Goal: Task Accomplishment & Management: Manage account settings

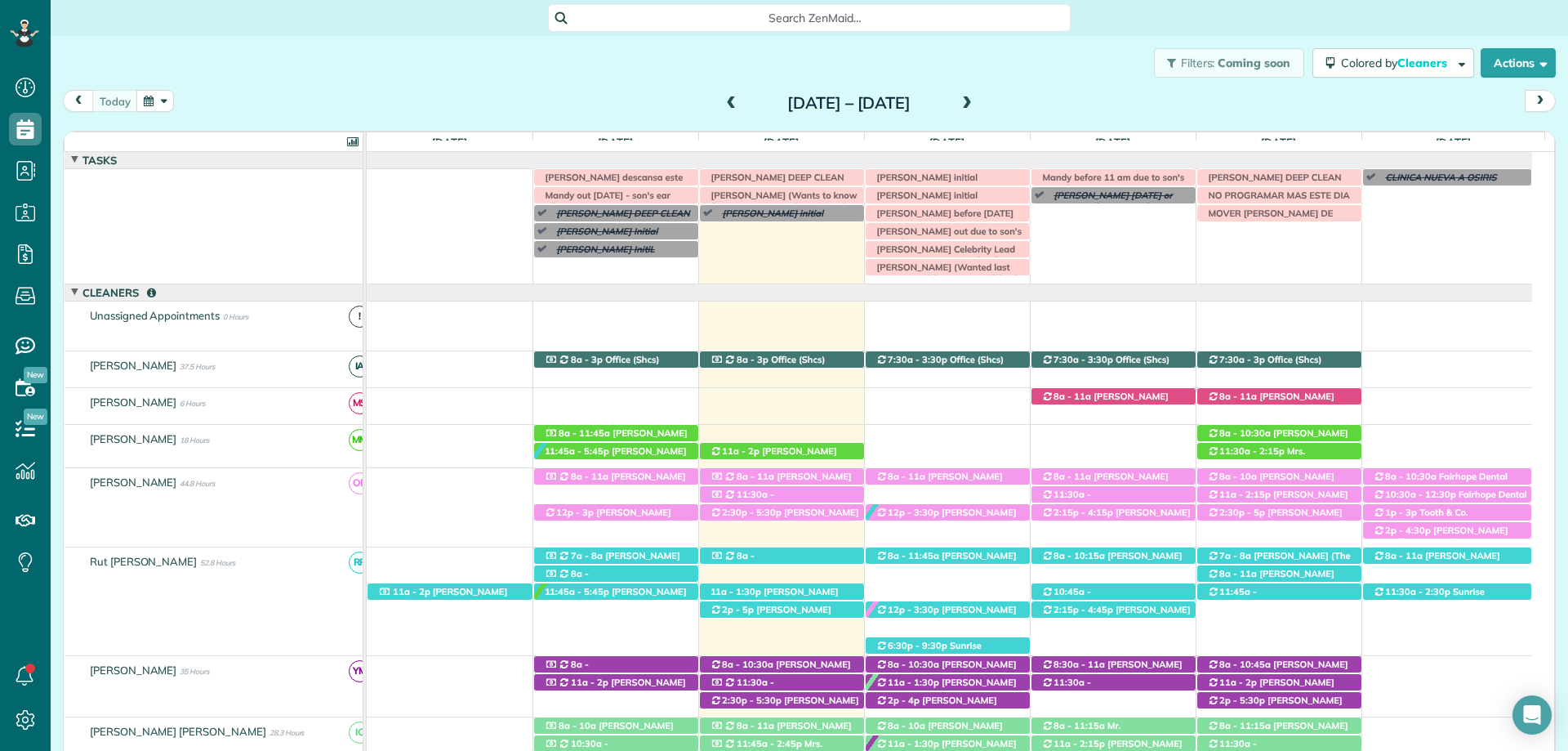
scroll to position [65, 0]
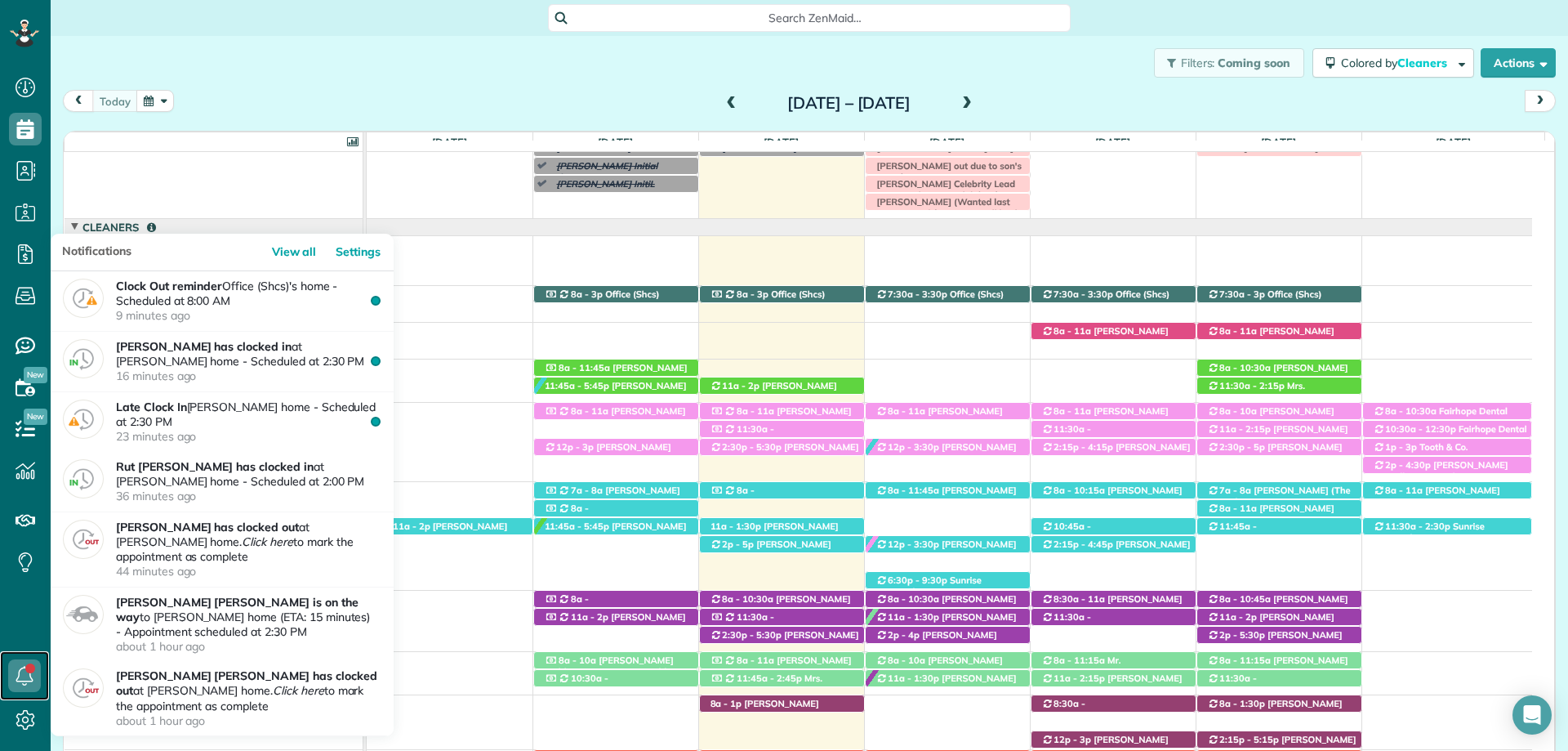
click at [20, 663] on icon at bounding box center [24, 675] width 32 height 32
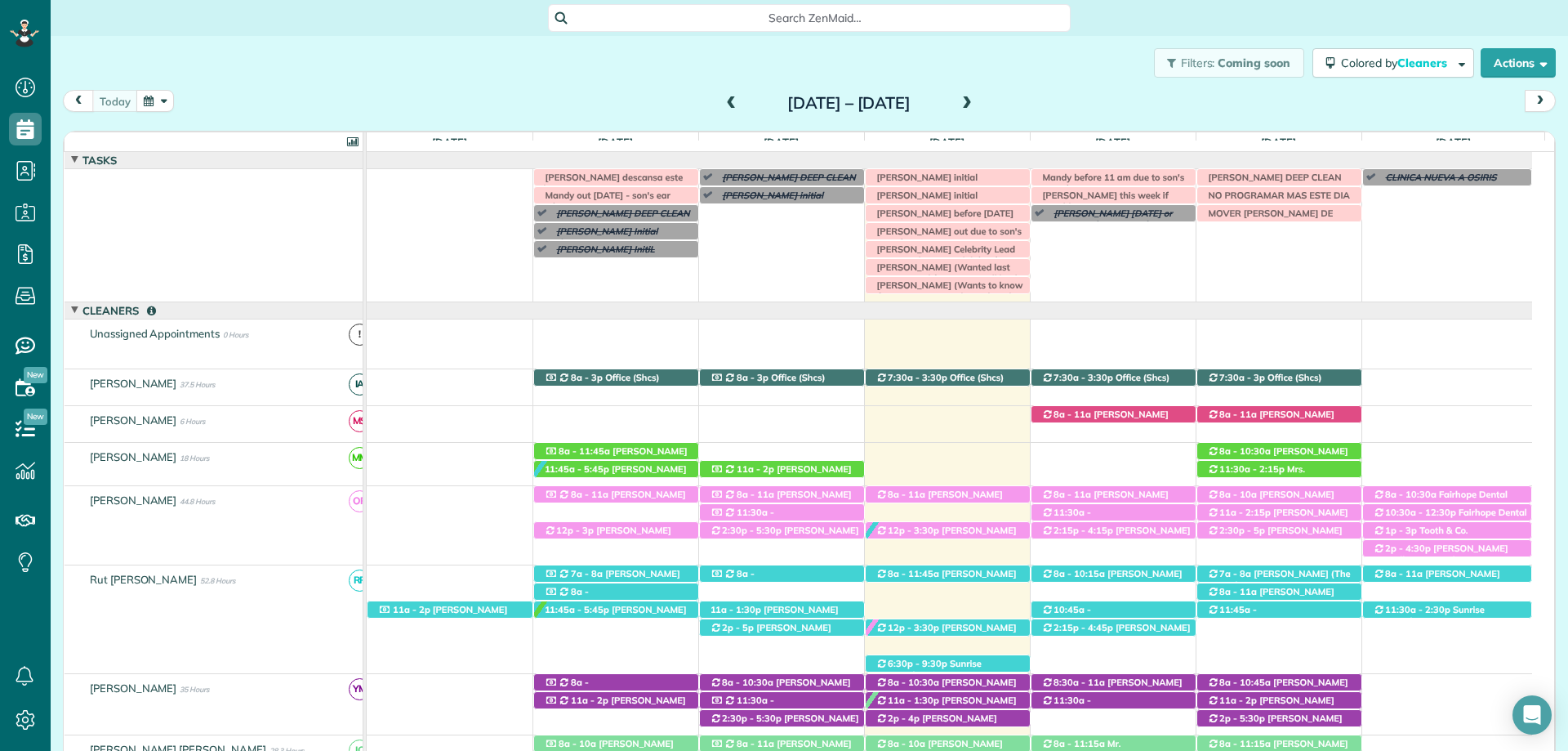
click at [75, 161] on span at bounding box center [75, 160] width 10 height 10
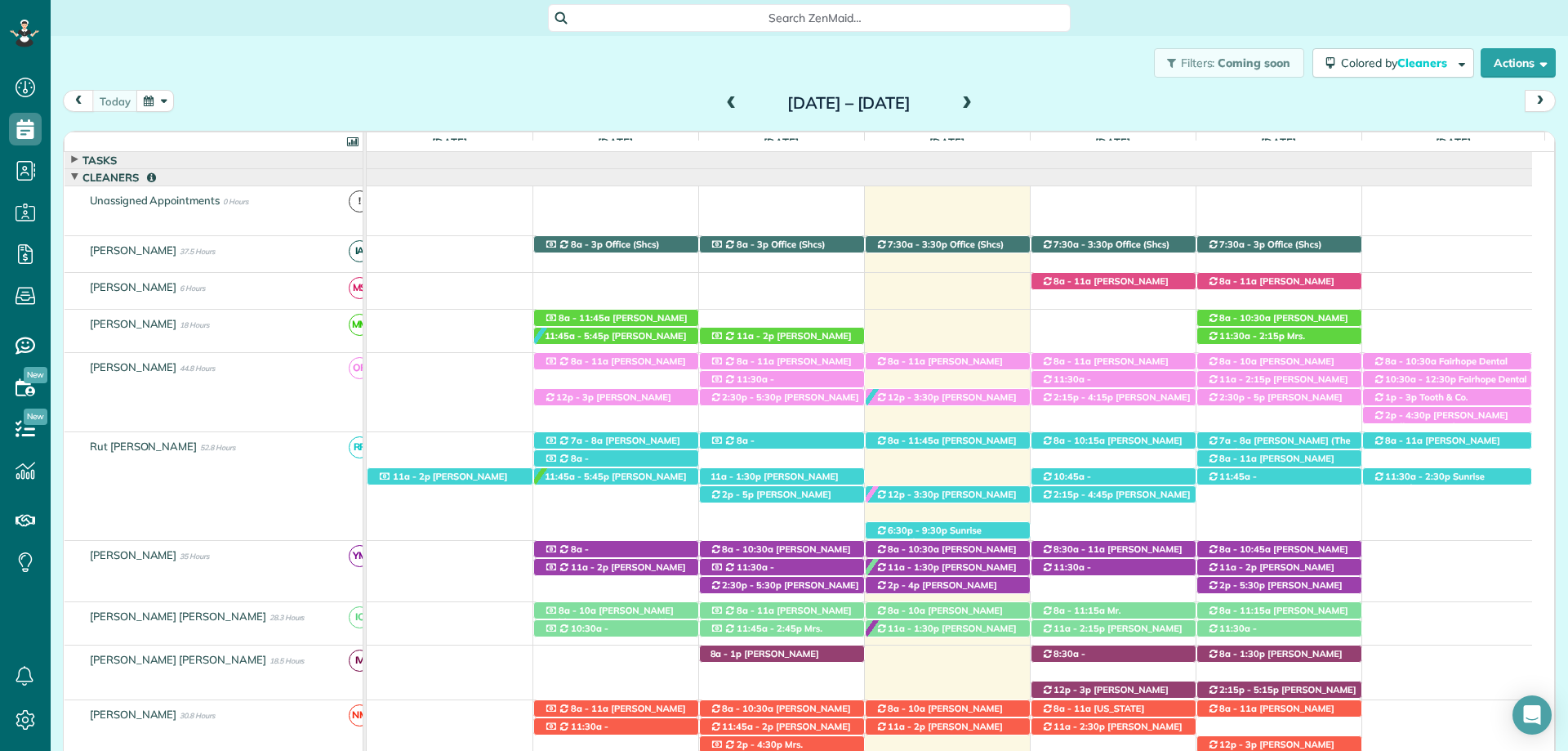
click at [76, 155] on span at bounding box center [75, 160] width 10 height 13
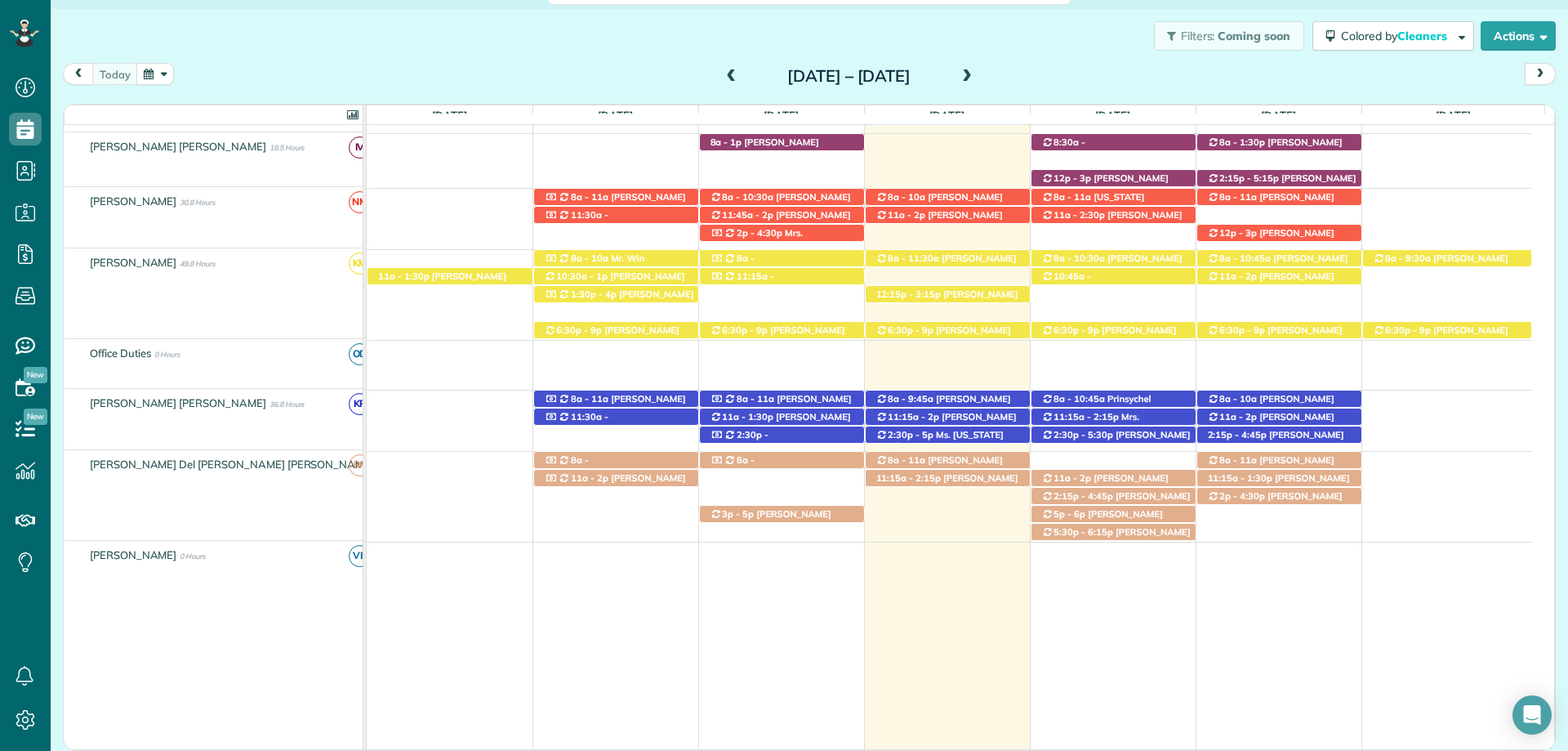
scroll to position [617, 0]
click at [918, 459] on span "Linda Young (+12515107051)" at bounding box center [939, 466] width 127 height 23
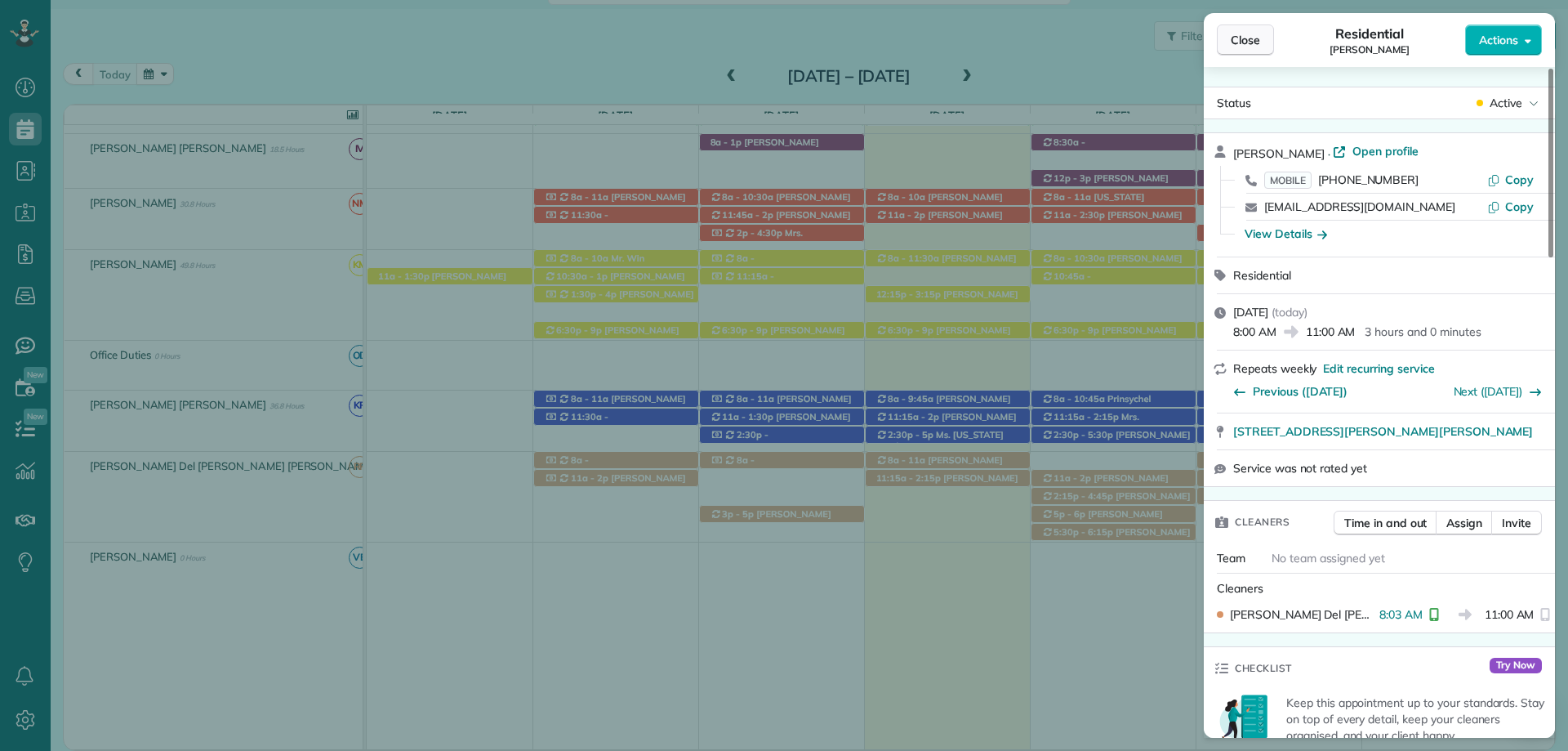
click at [1240, 41] on span "Close" at bounding box center [1245, 40] width 29 height 17
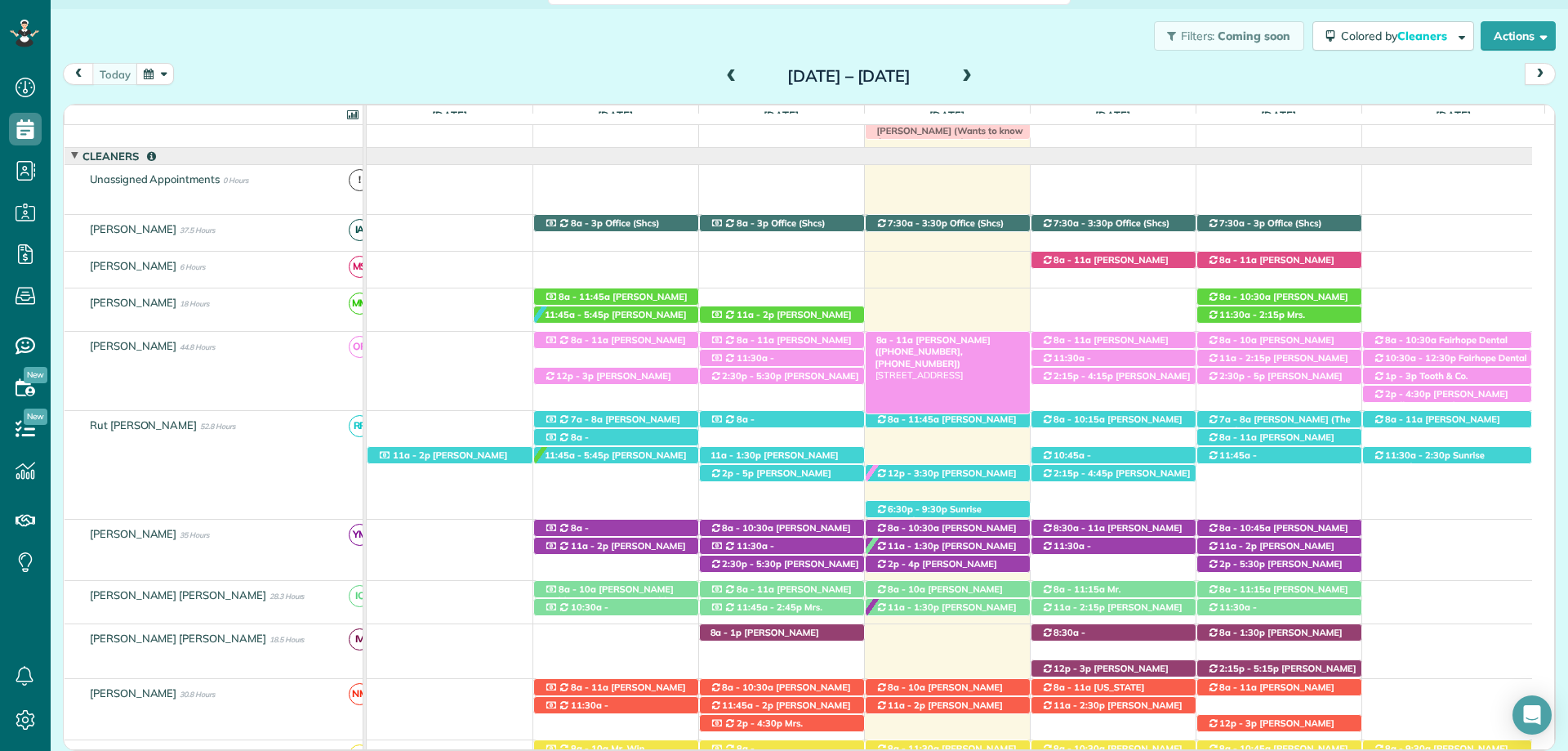
click at [940, 334] on div "8a - 11a Mr. Jon Lopez (+15104179054, +19253059099) 464 Liberty Street - Fairho…" at bounding box center [947, 341] width 164 height 18
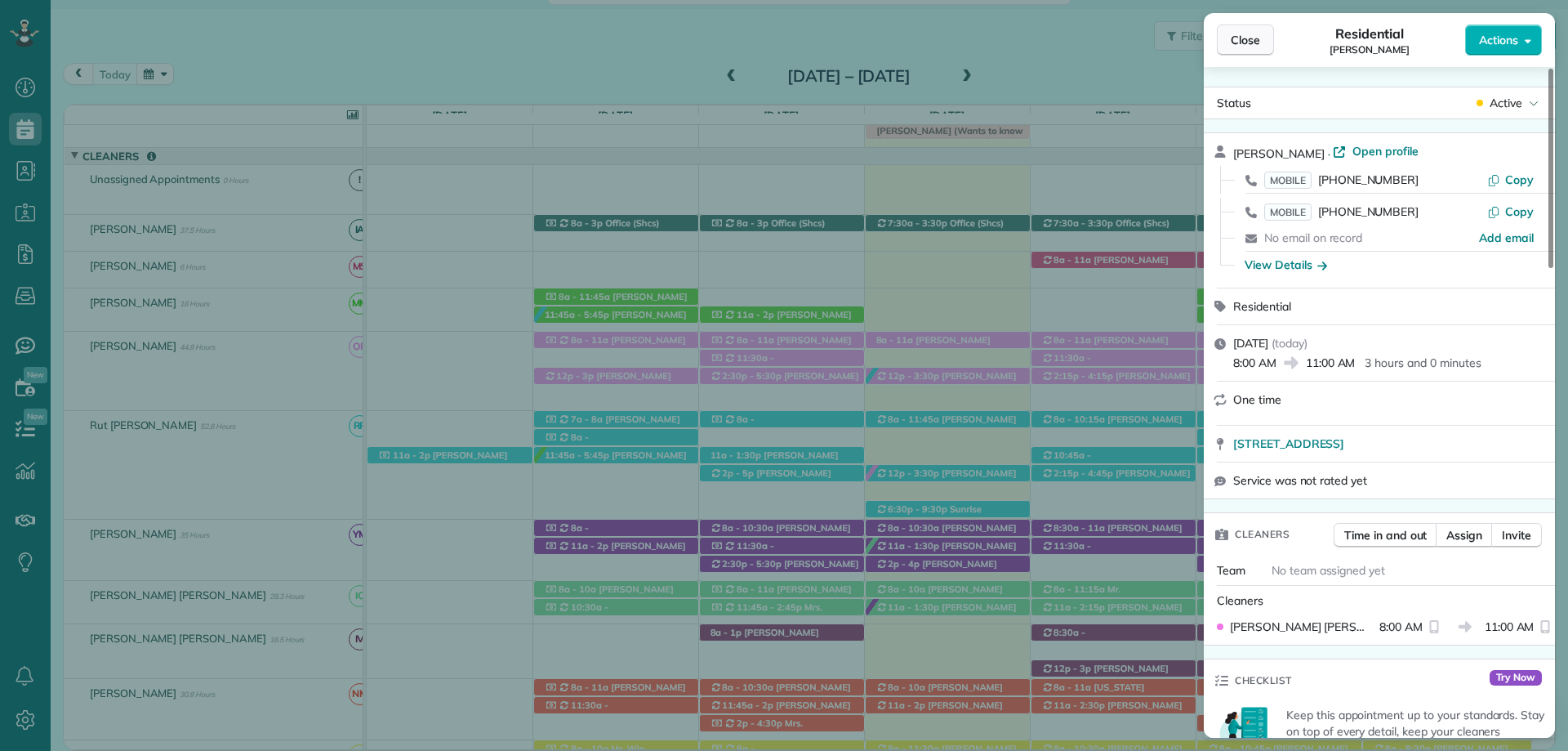
click at [1246, 31] on button "Close" at bounding box center [1245, 40] width 57 height 31
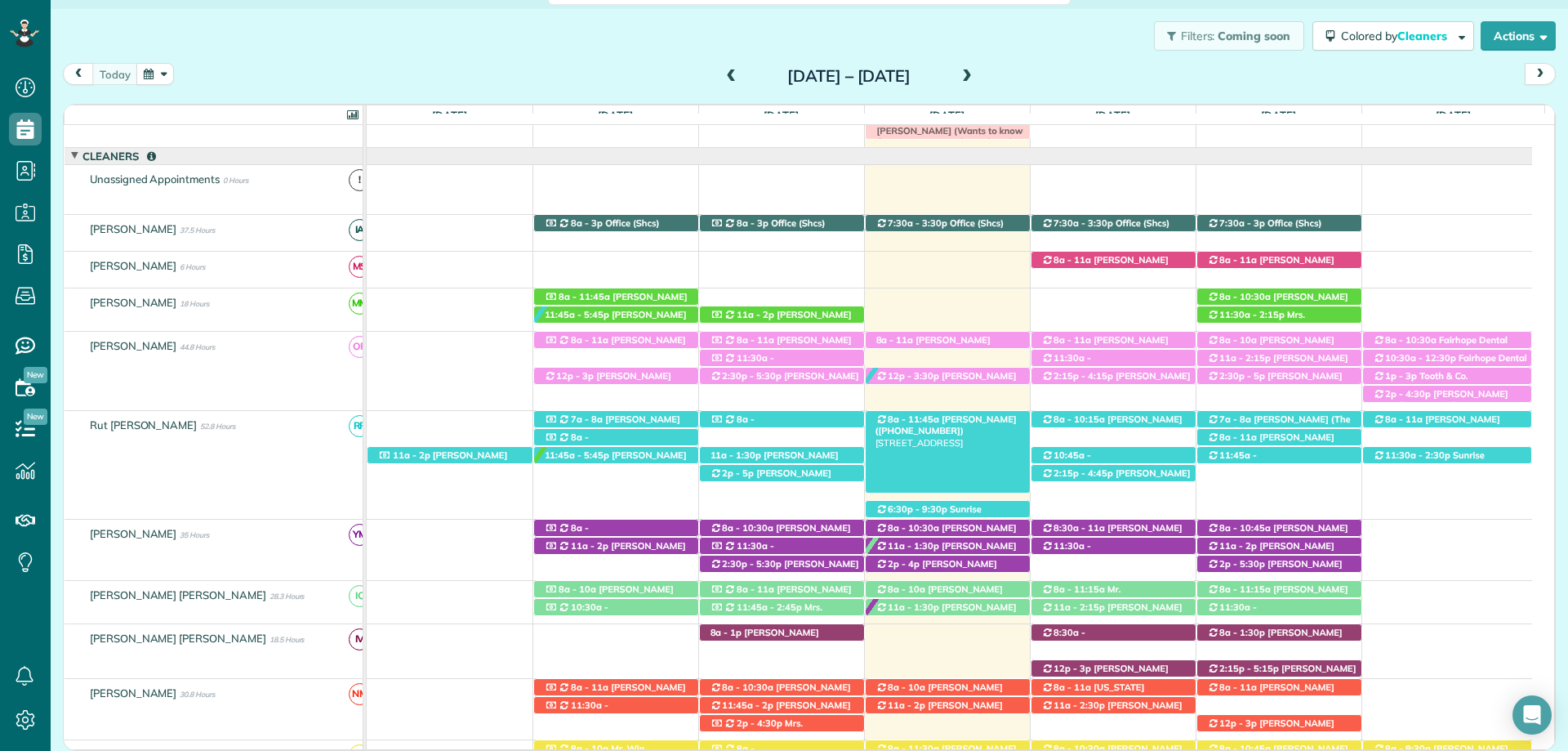
click at [951, 422] on span "[PERSON_NAME] ([PHONE_NUMBER])" at bounding box center [946, 425] width 141 height 23
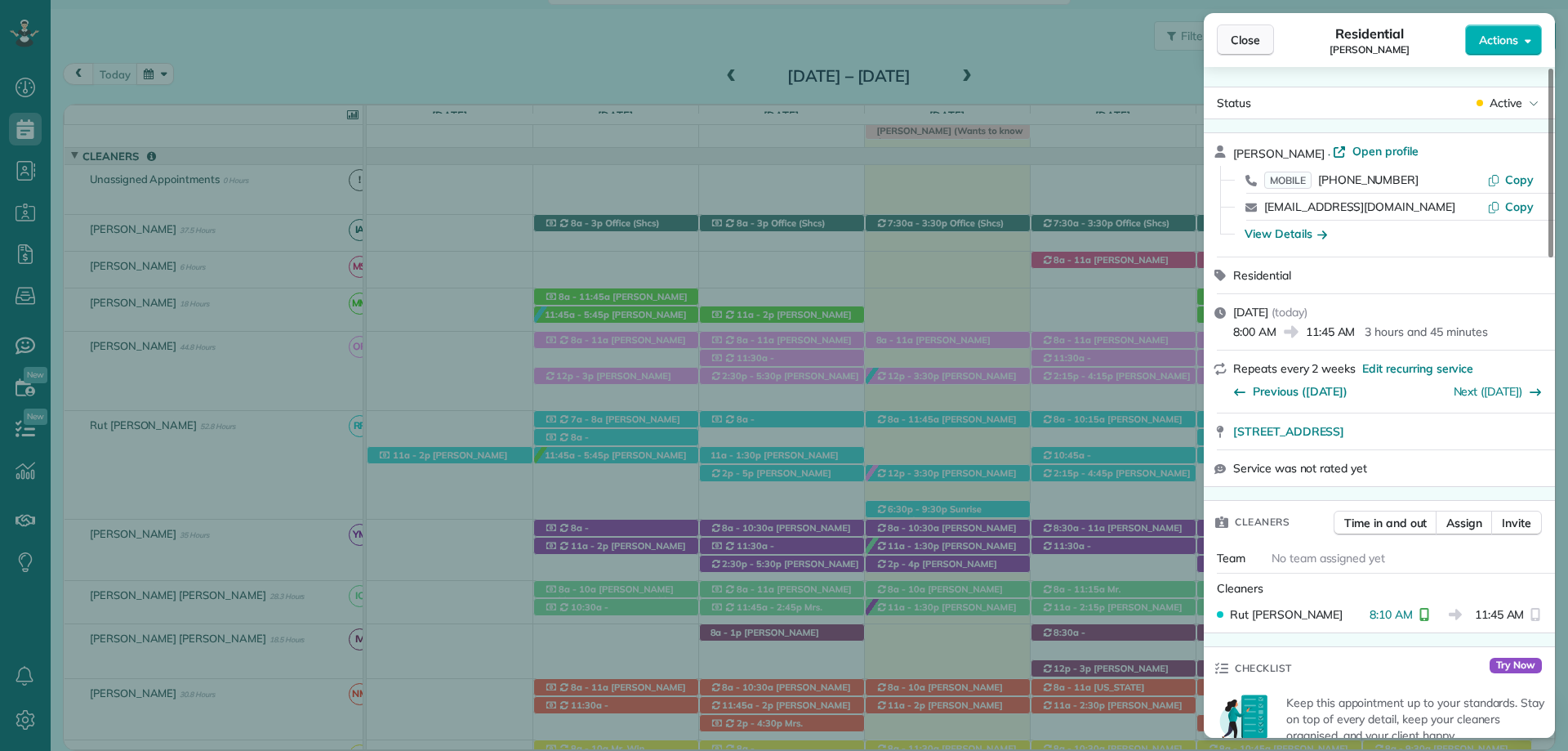
click at [1246, 50] on button "Close" at bounding box center [1245, 40] width 57 height 31
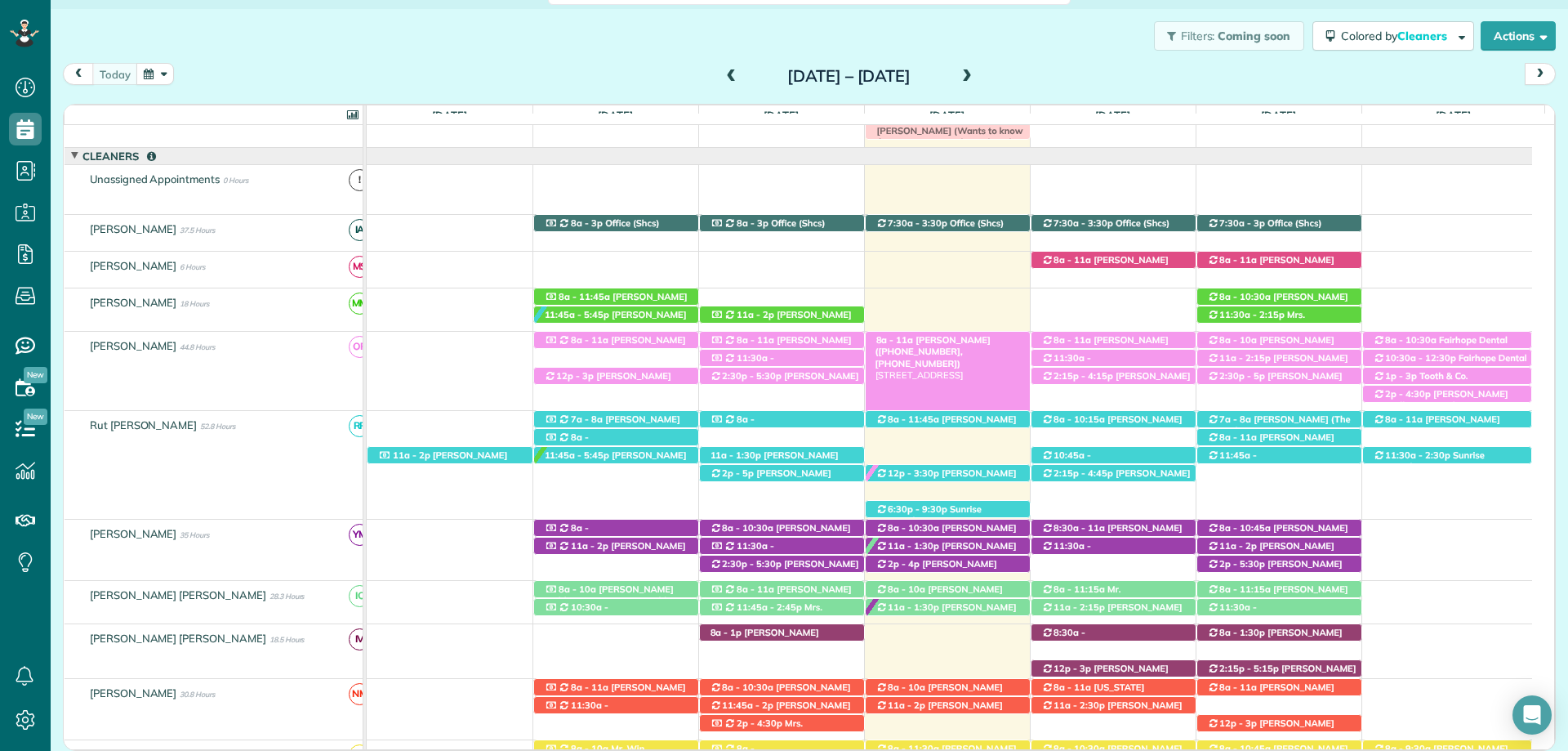
click at [919, 335] on div "8a - 11a Mr. Jon Lopez (+15104179054, +19253059099) 464 Liberty Street - Fairho…" at bounding box center [947, 341] width 164 height 18
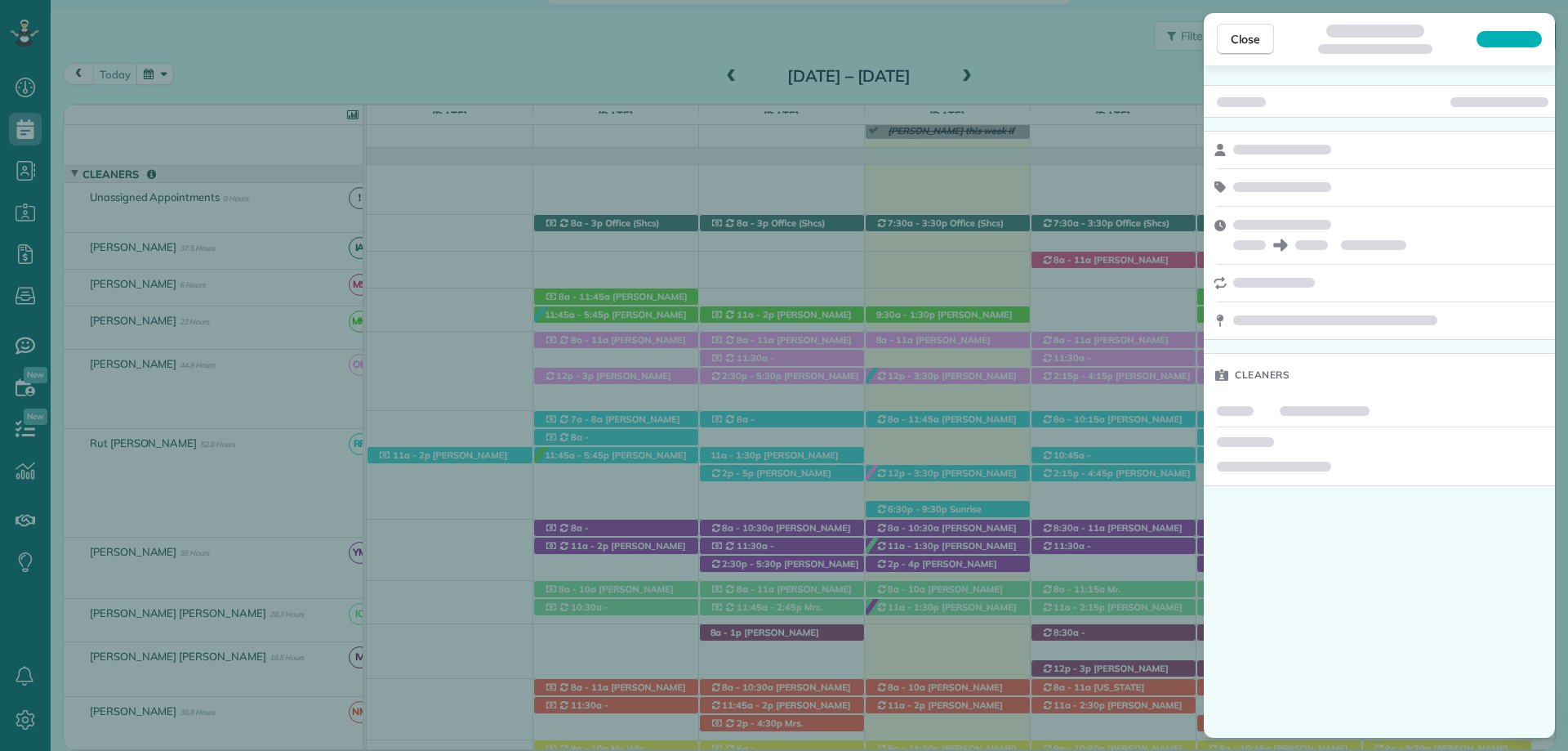
scroll to position [25, 0]
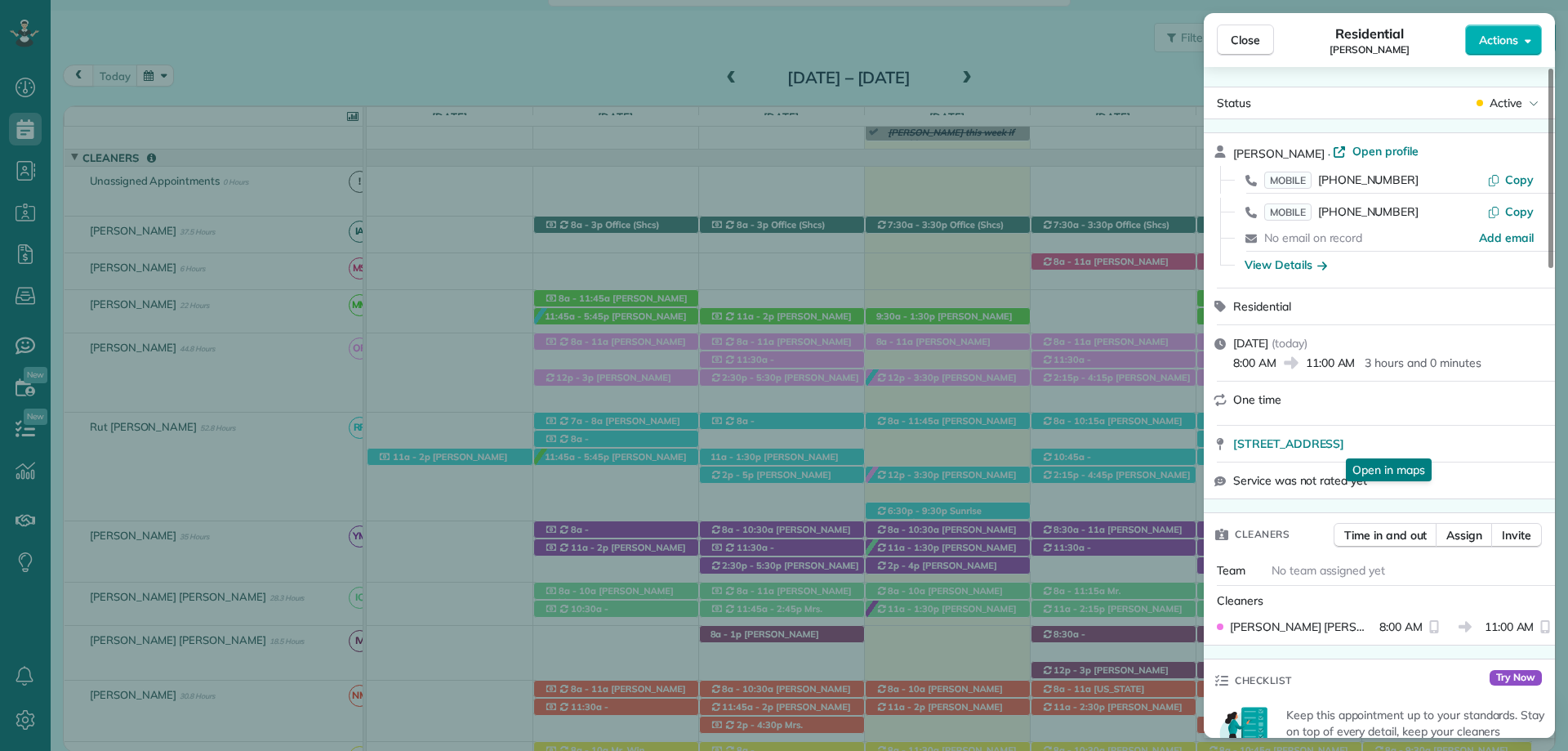
click at [1262, 434] on div "464 Liberty Street Fairhope AL 36532 Open in maps Open in maps" at bounding box center [1379, 444] width 351 height 36
click at [1235, 41] on span "Close" at bounding box center [1245, 40] width 29 height 17
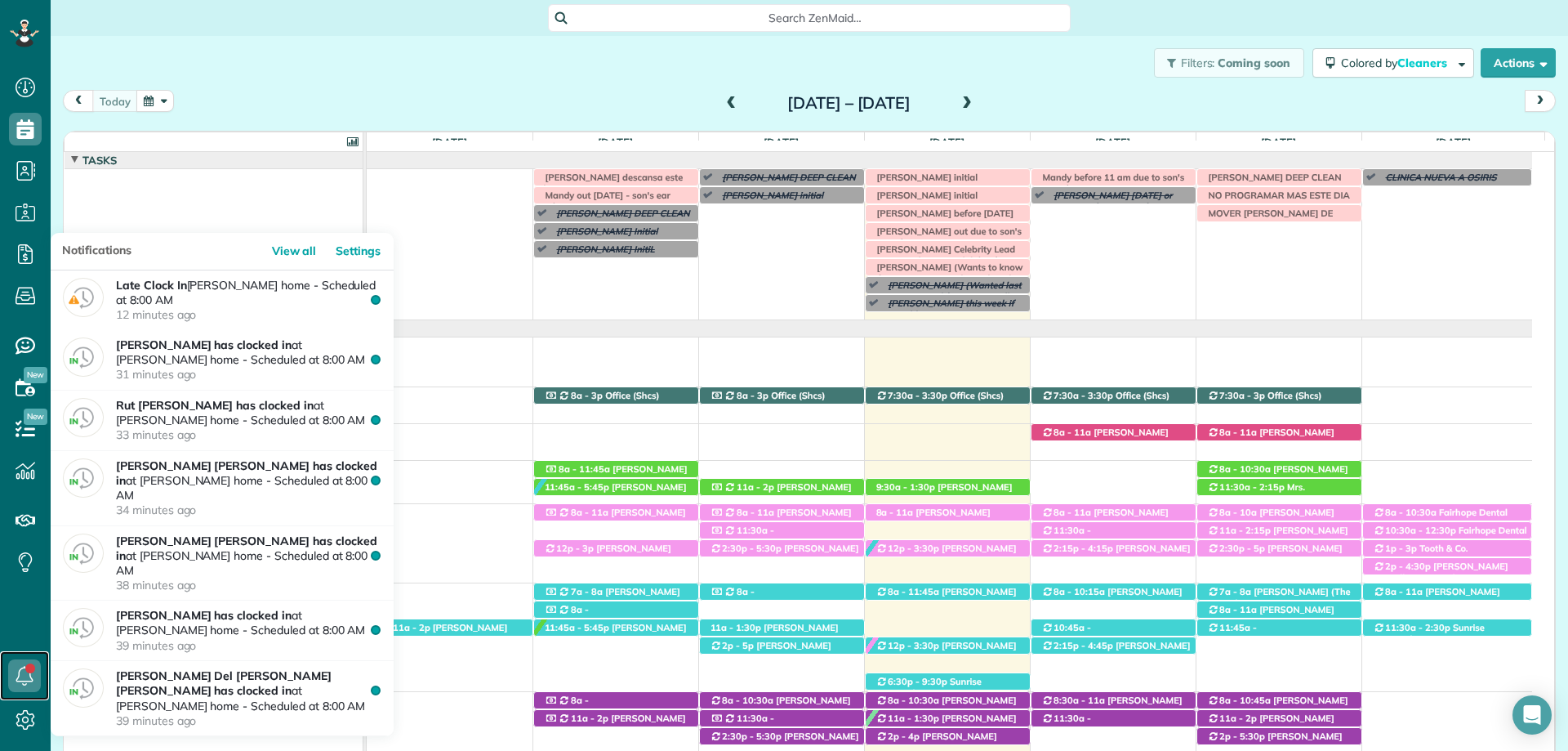
click at [23, 681] on use at bounding box center [25, 675] width 18 height 19
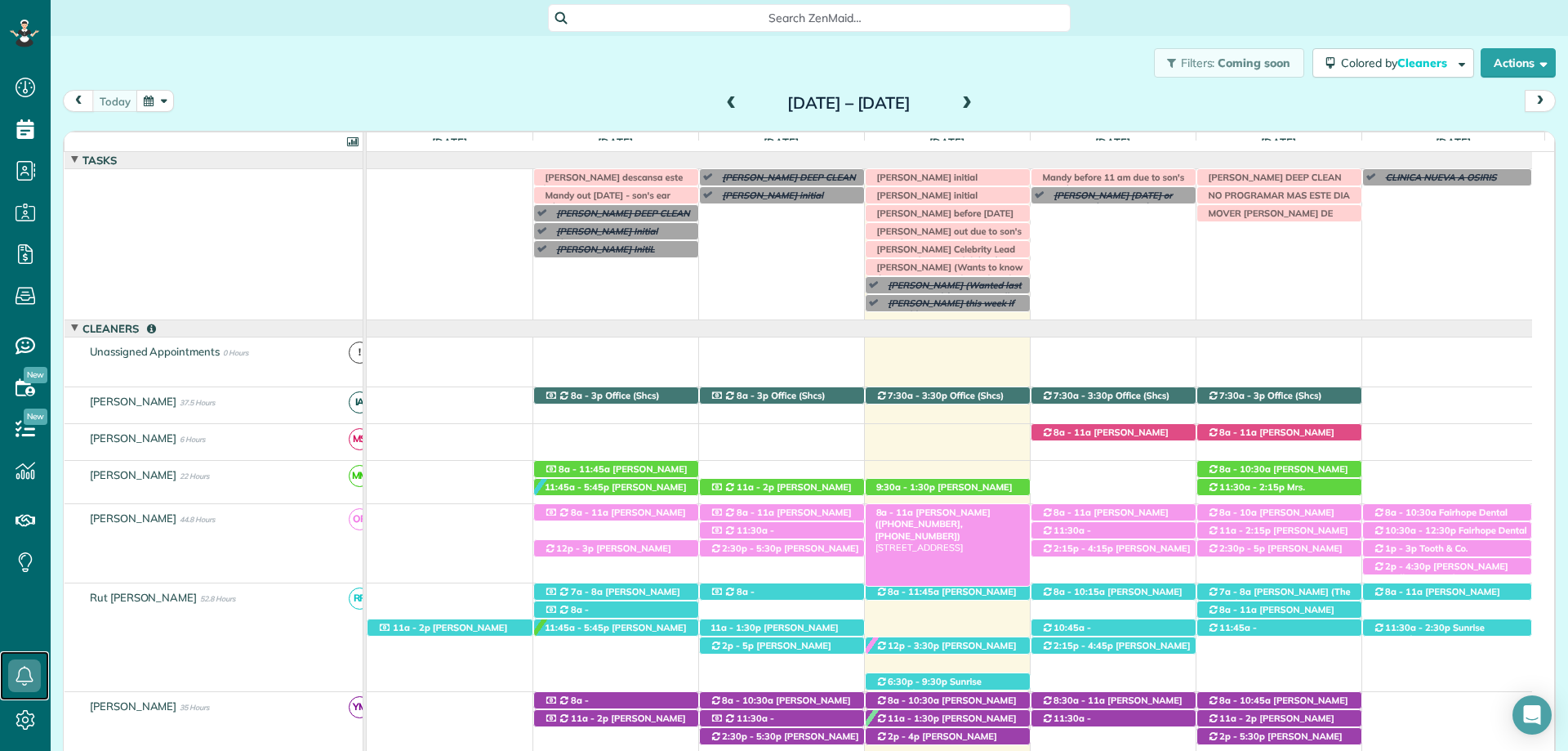
click at [931, 514] on span "[PERSON_NAME] ([PHONE_NUMBER], [PHONE_NUMBER])" at bounding box center [932, 524] width 115 height 35
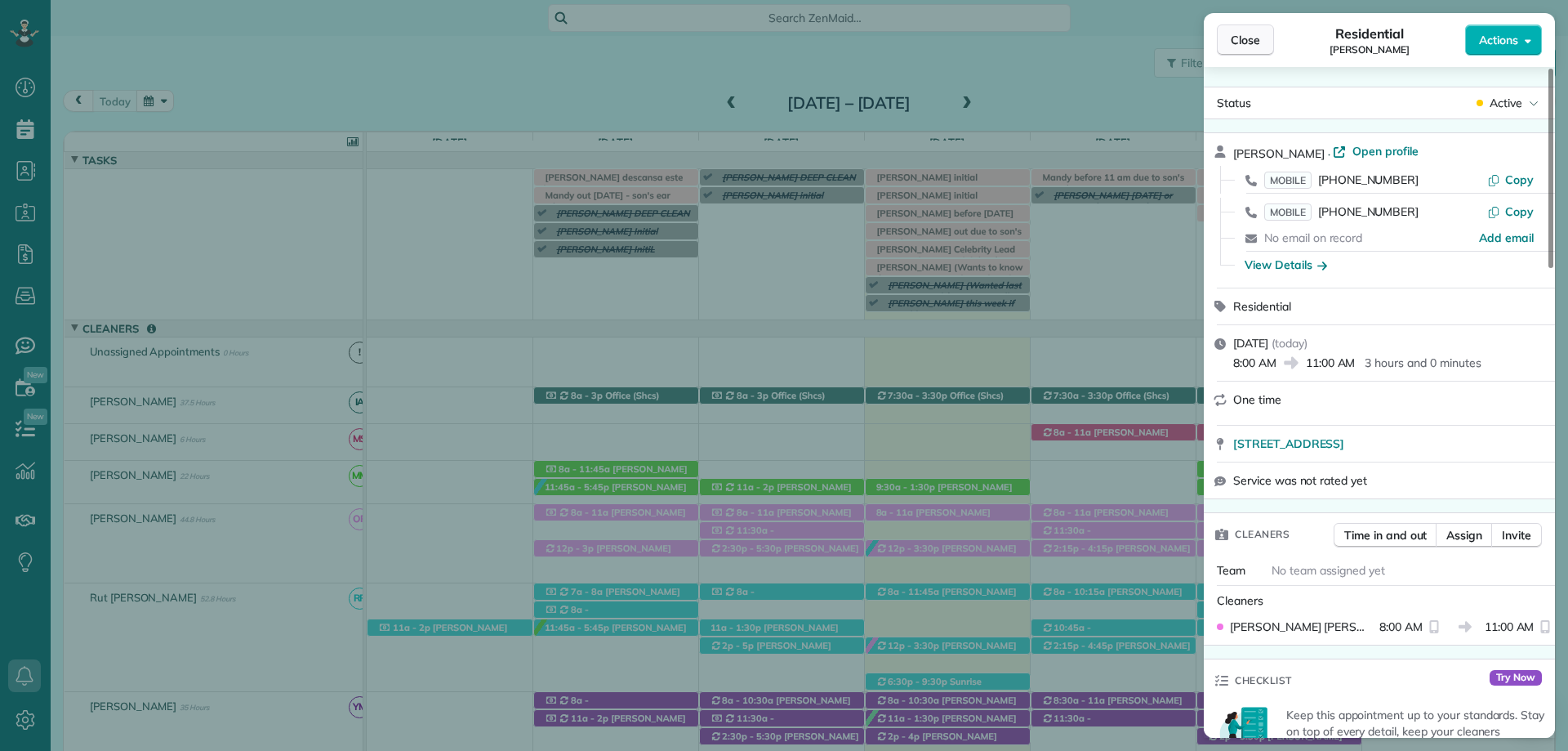
click at [1231, 38] on span "Close" at bounding box center [1245, 40] width 29 height 17
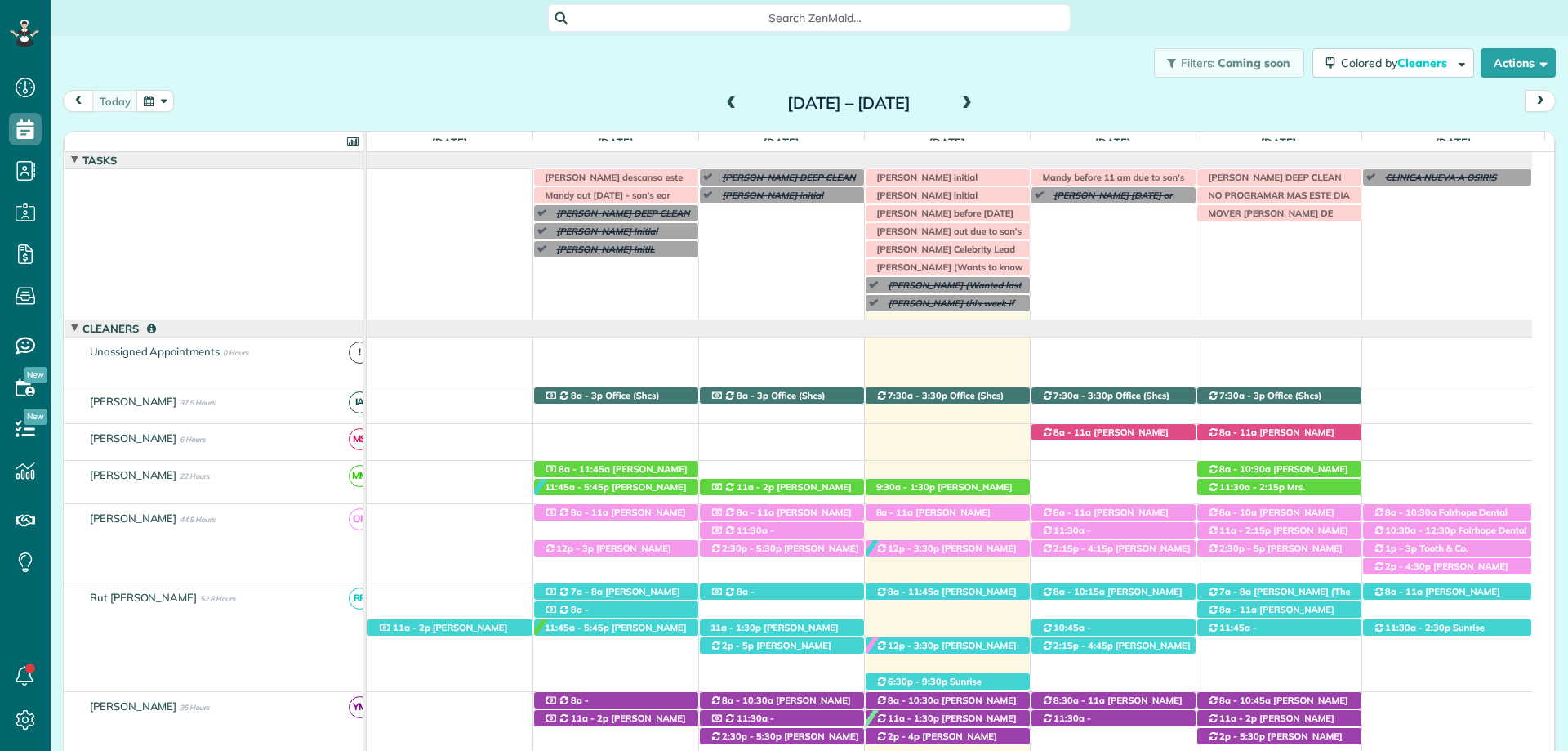
scroll to position [101, 0]
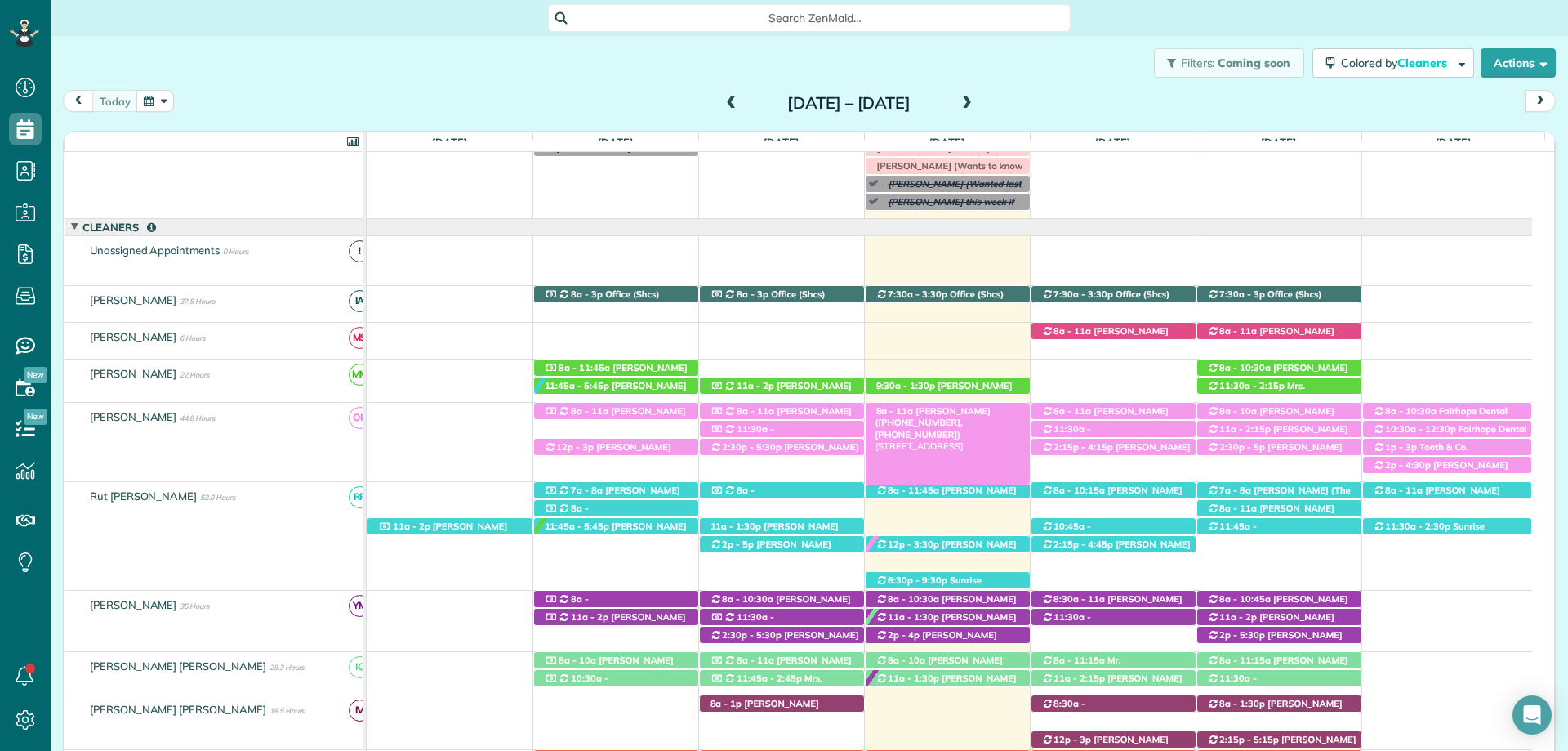
click at [946, 409] on span "[PERSON_NAME] ([PHONE_NUMBER], [PHONE_NUMBER])" at bounding box center [932, 422] width 115 height 35
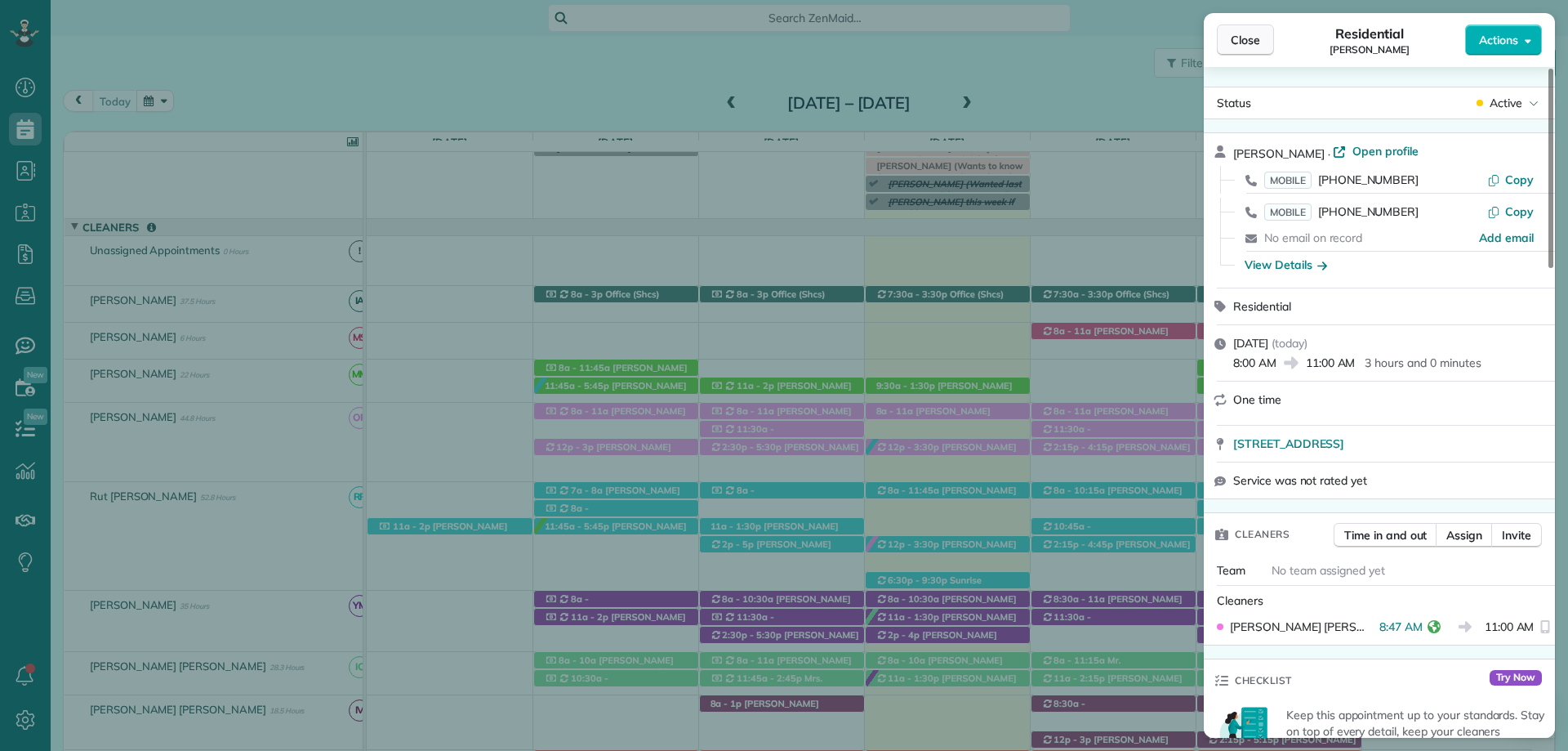
click at [1239, 36] on span "Close" at bounding box center [1245, 40] width 29 height 17
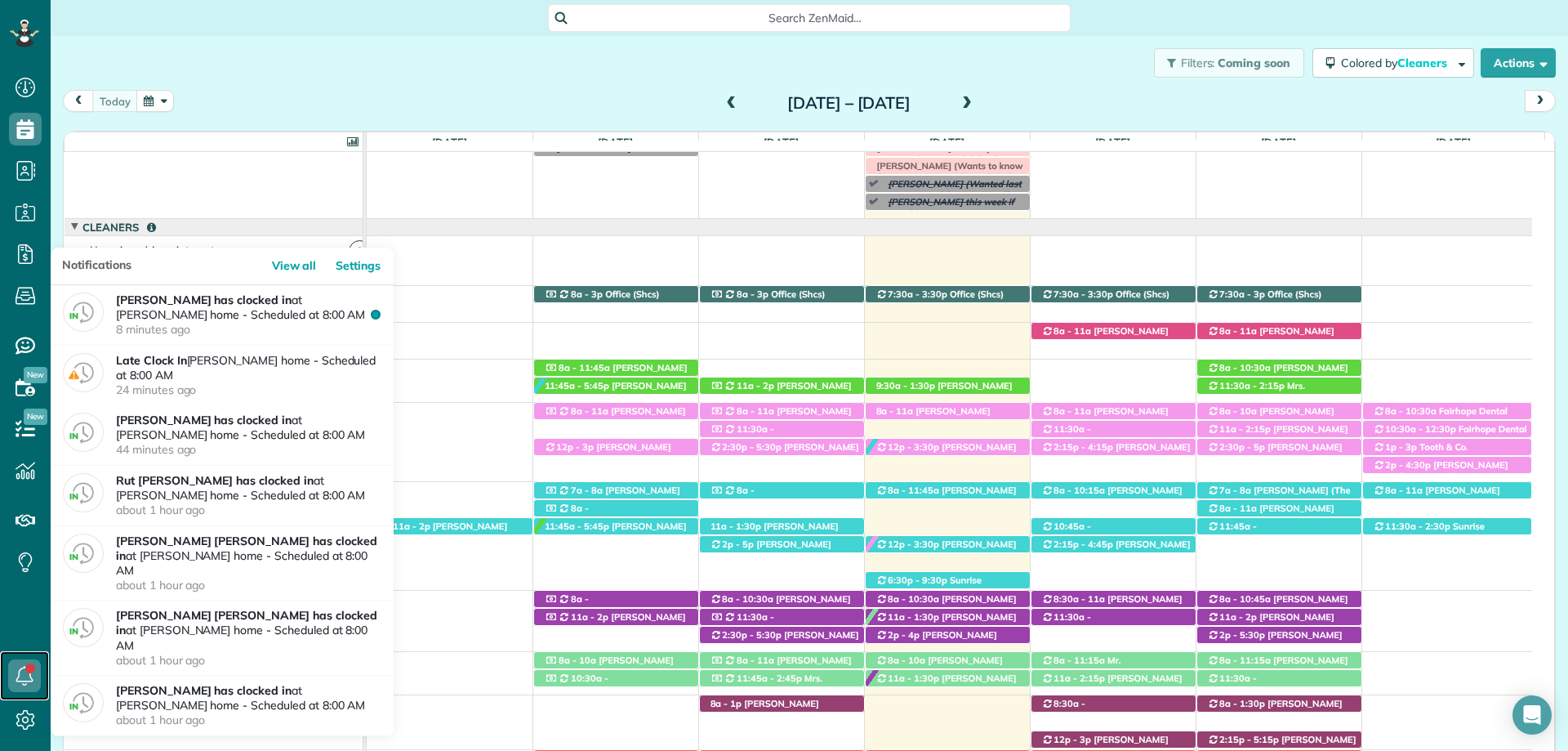
click at [35, 667] on icon at bounding box center [24, 675] width 32 height 32
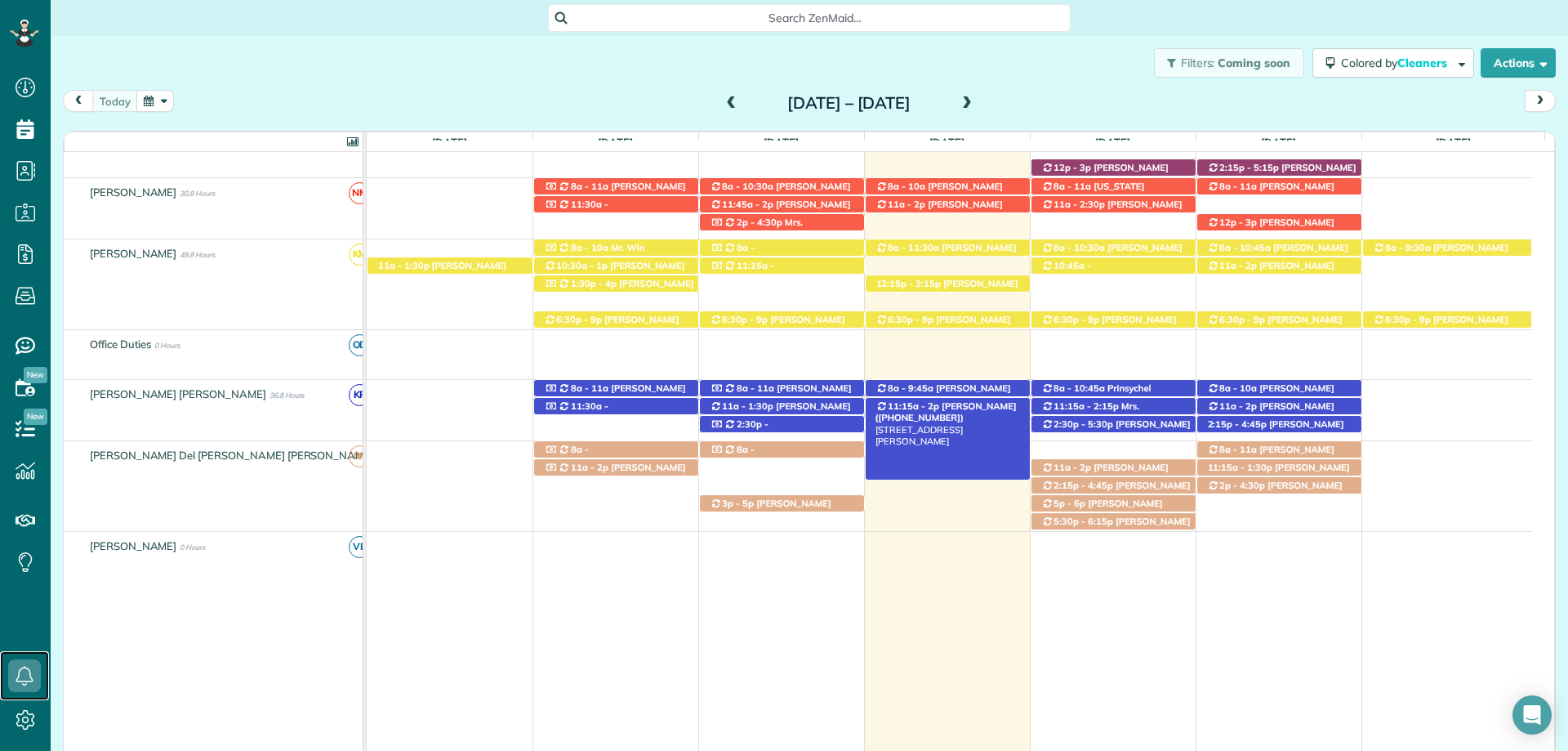
scroll to position [509, 0]
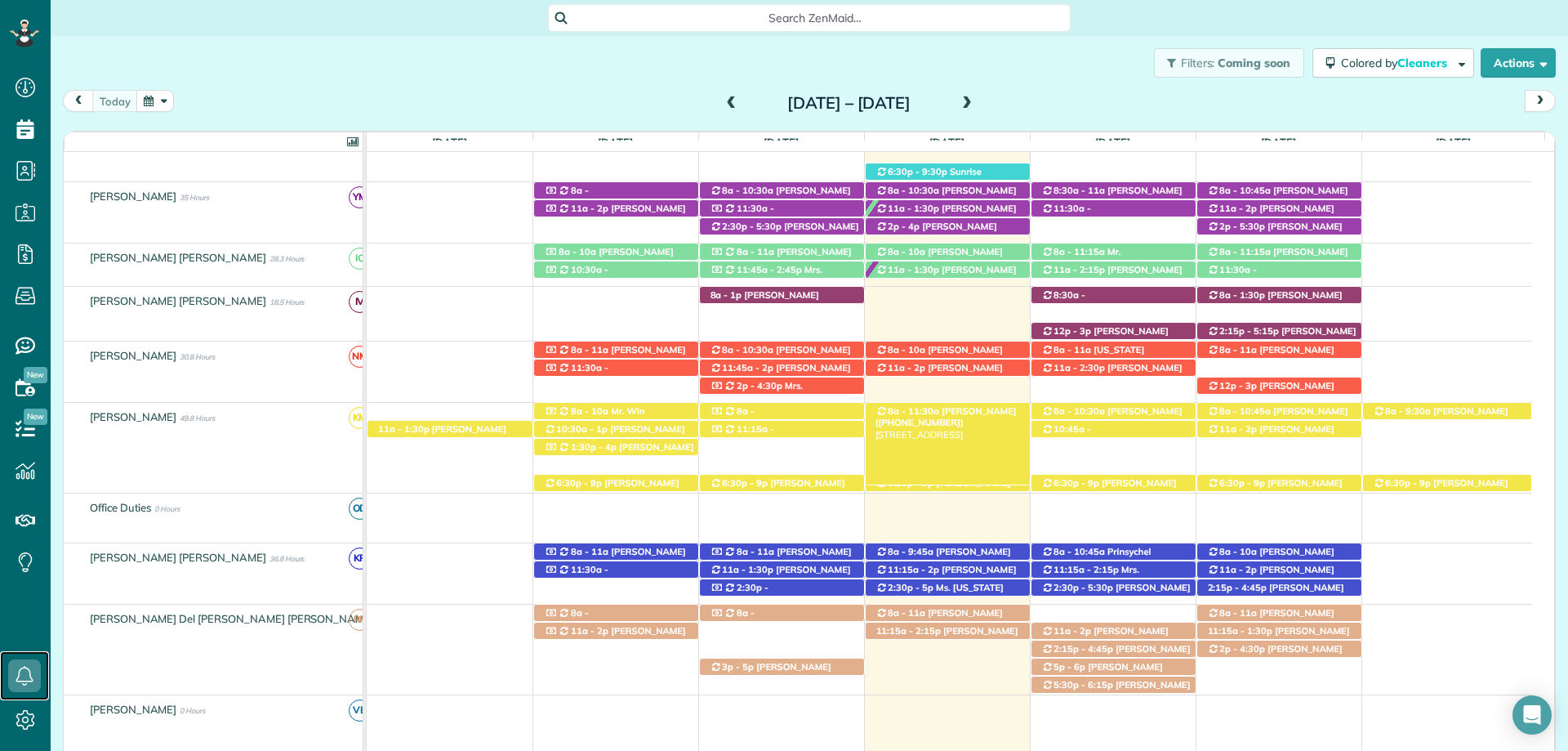
click at [922, 414] on span "8a - 11:30a" at bounding box center [913, 410] width 53 height 11
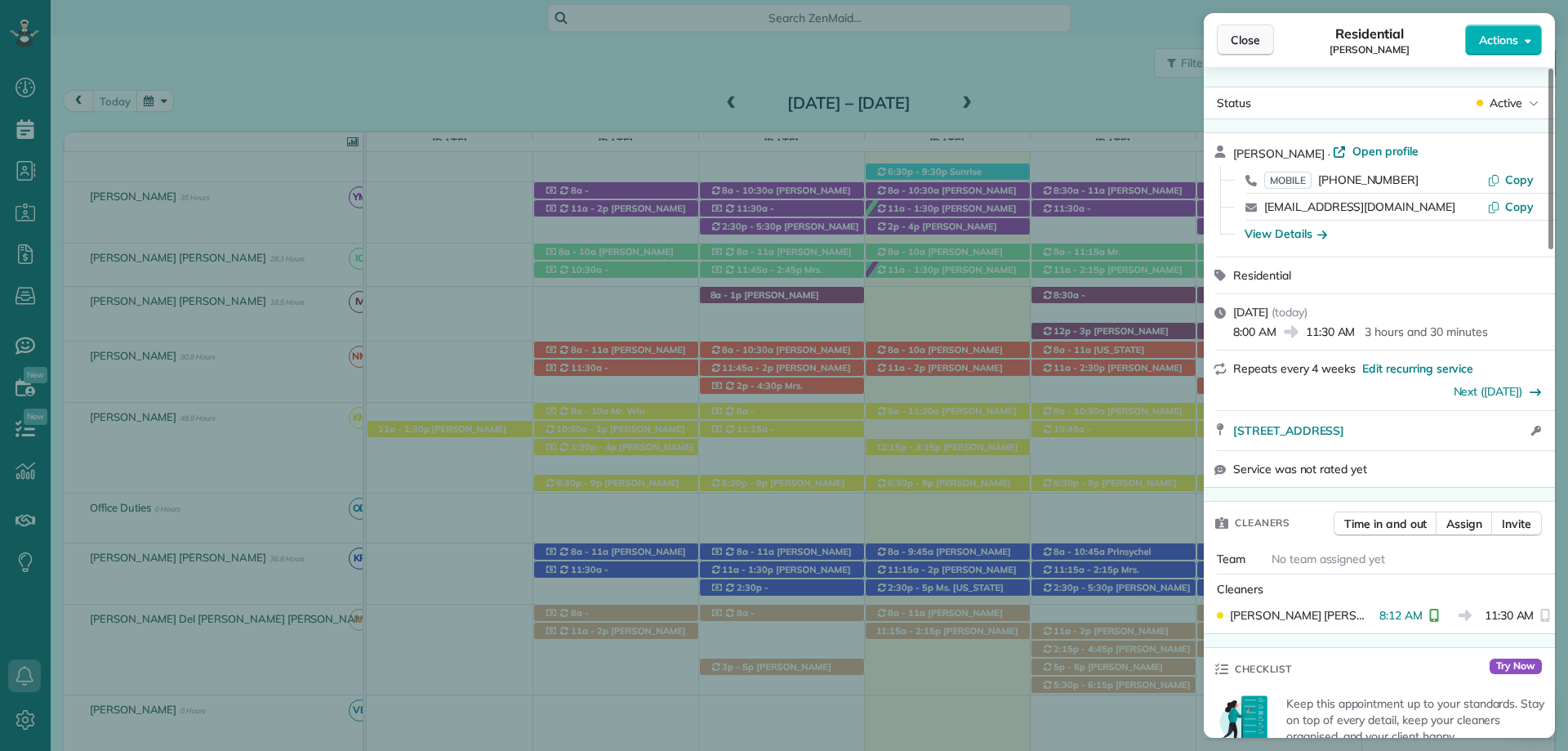
click at [1247, 40] on span "Close" at bounding box center [1245, 40] width 29 height 17
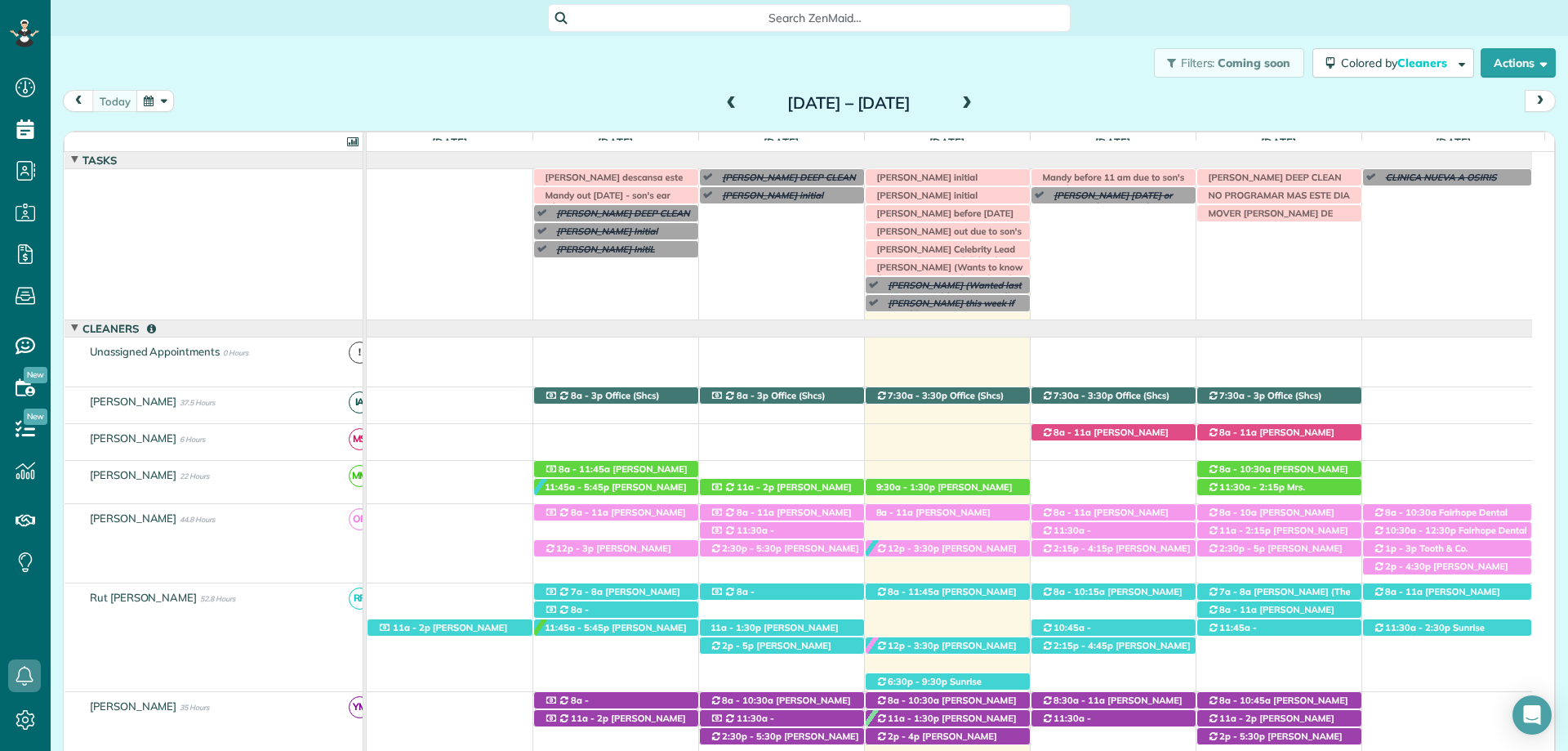
click at [779, 6] on div "Search ZenMaid…" at bounding box center [809, 18] width 522 height 28
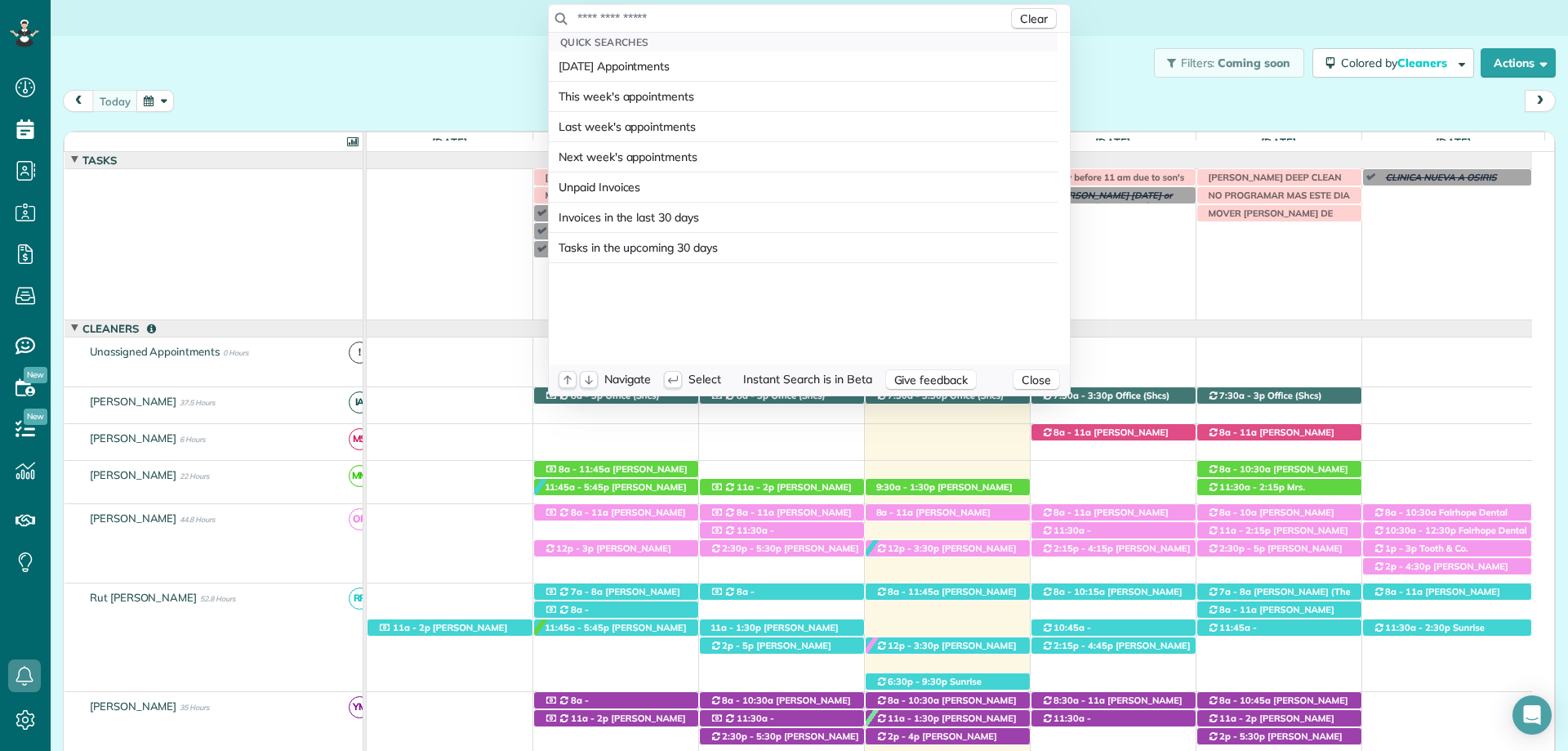
click at [759, 19] on input "text" at bounding box center [792, 18] width 431 height 17
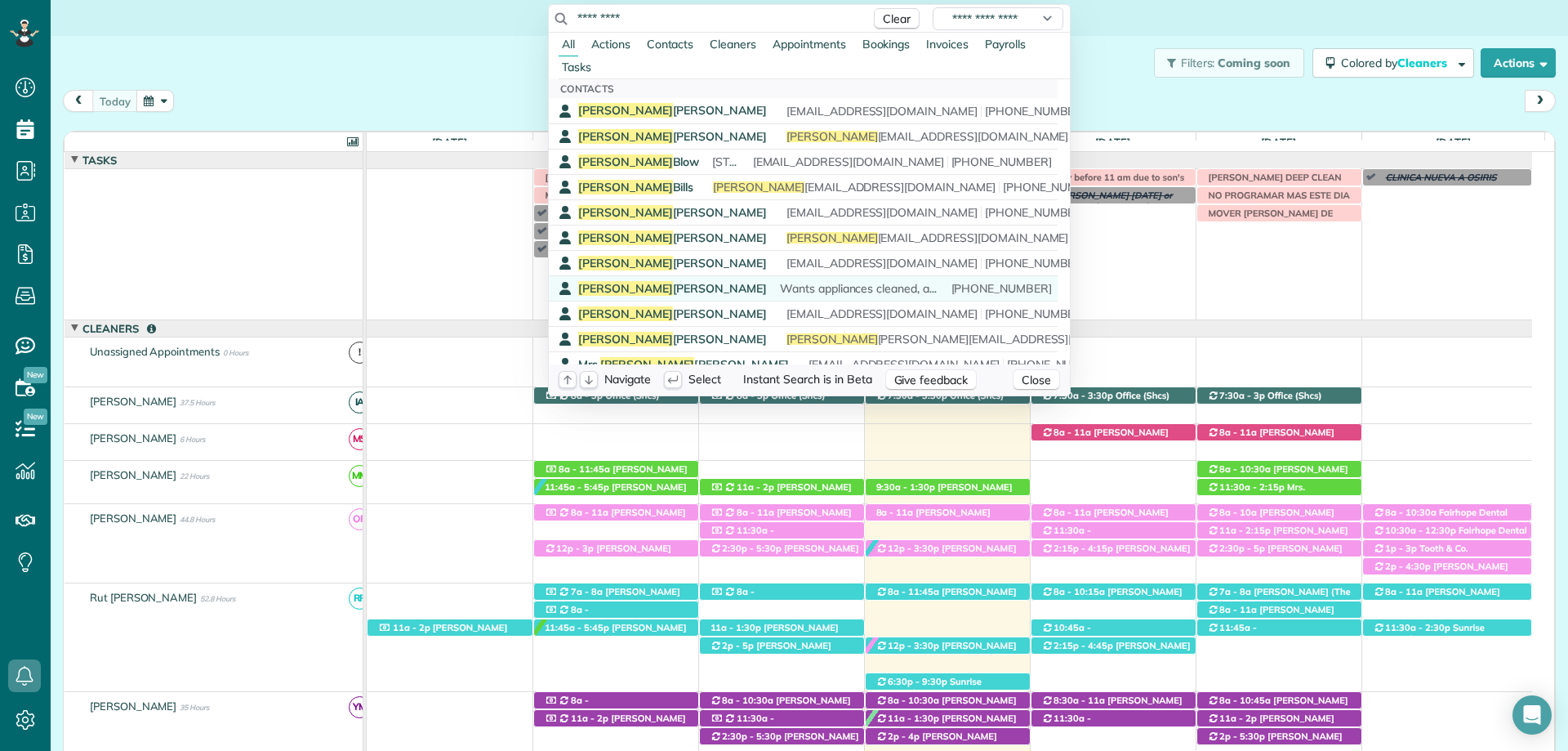
type input "*********"
click at [623, 288] on span "Stephanie" at bounding box center [626, 288] width 95 height 15
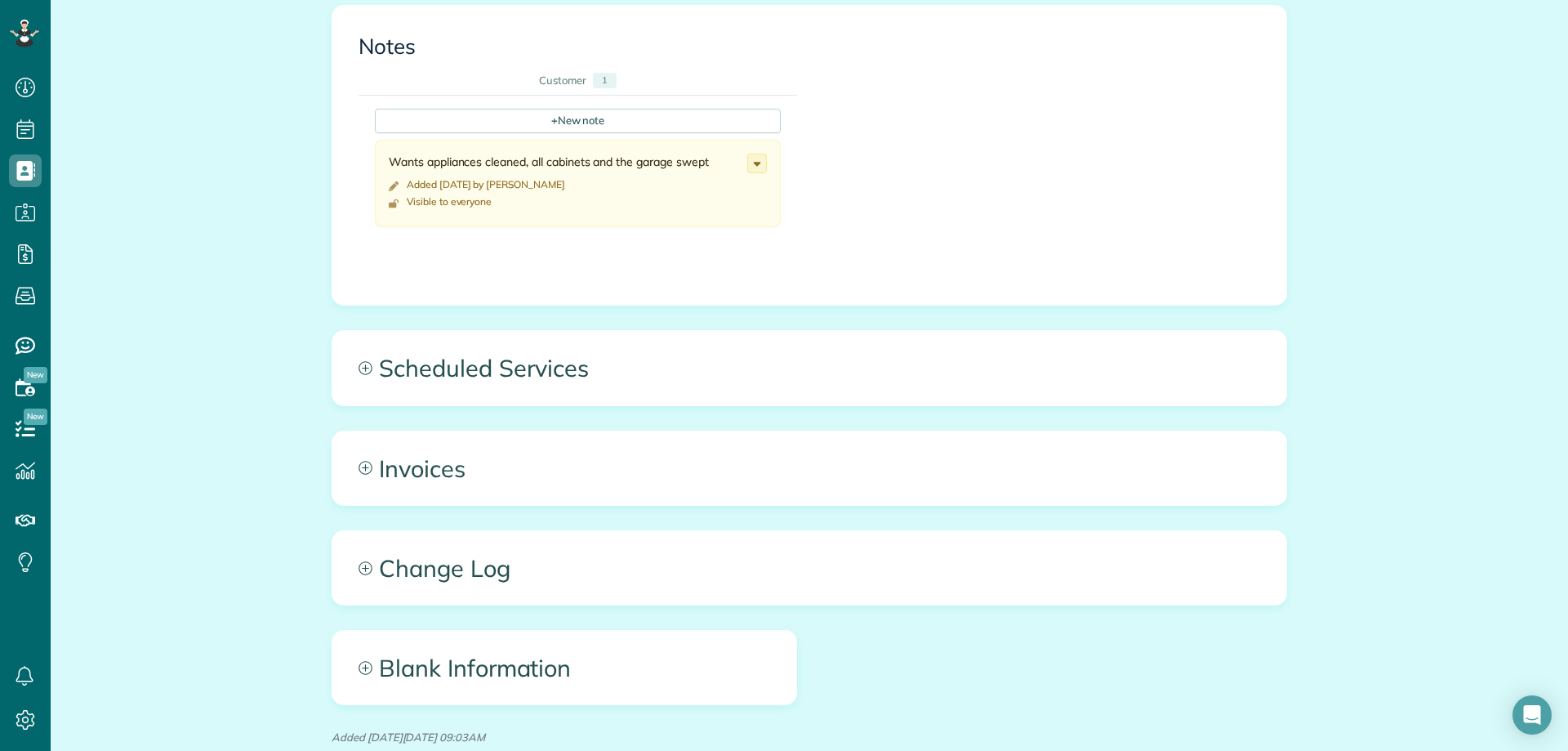
scroll to position [735, 0]
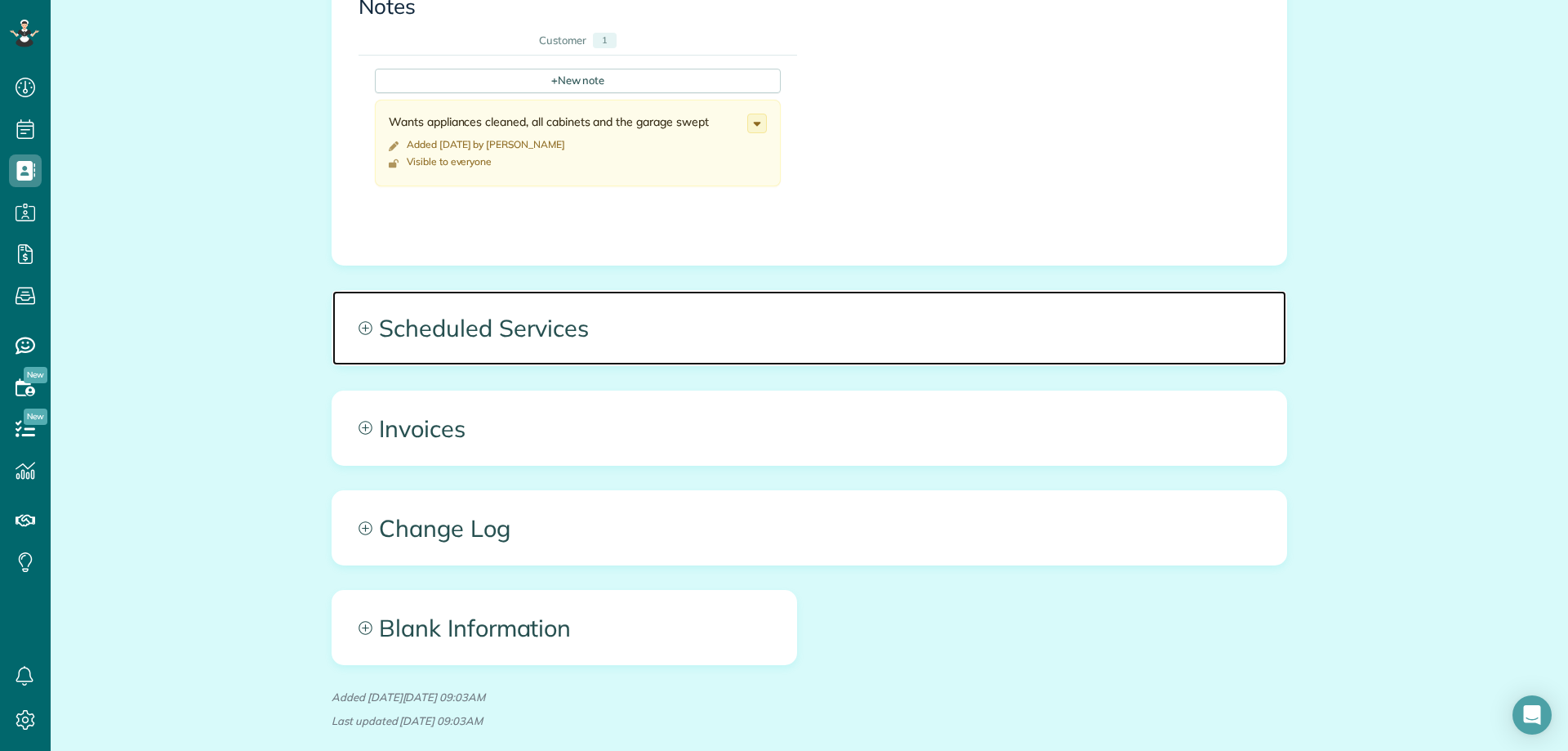
click at [359, 333] on icon at bounding box center [365, 329] width 14 height 14
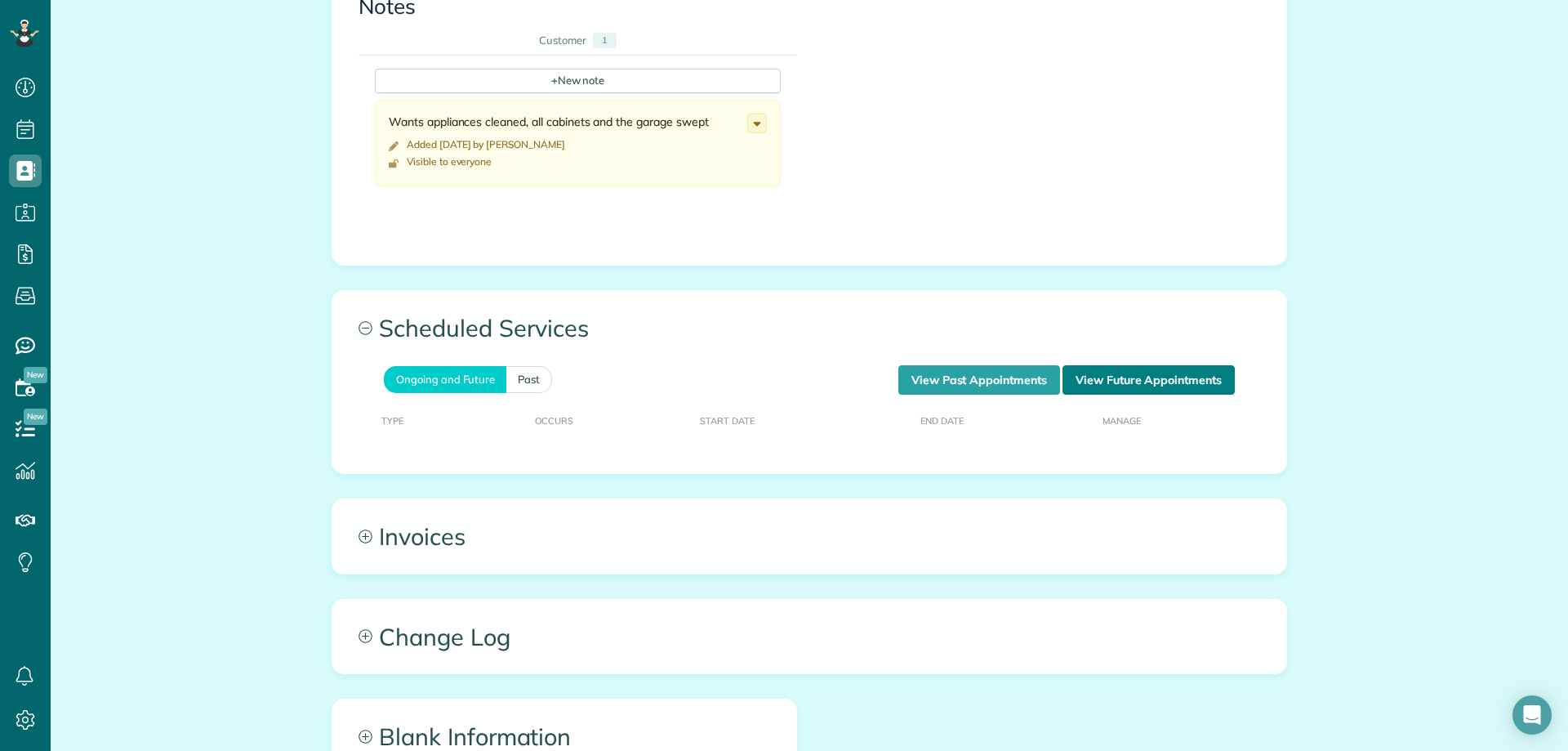
click at [1141, 381] on link "View Future Appointments" at bounding box center [1148, 379] width 172 height 29
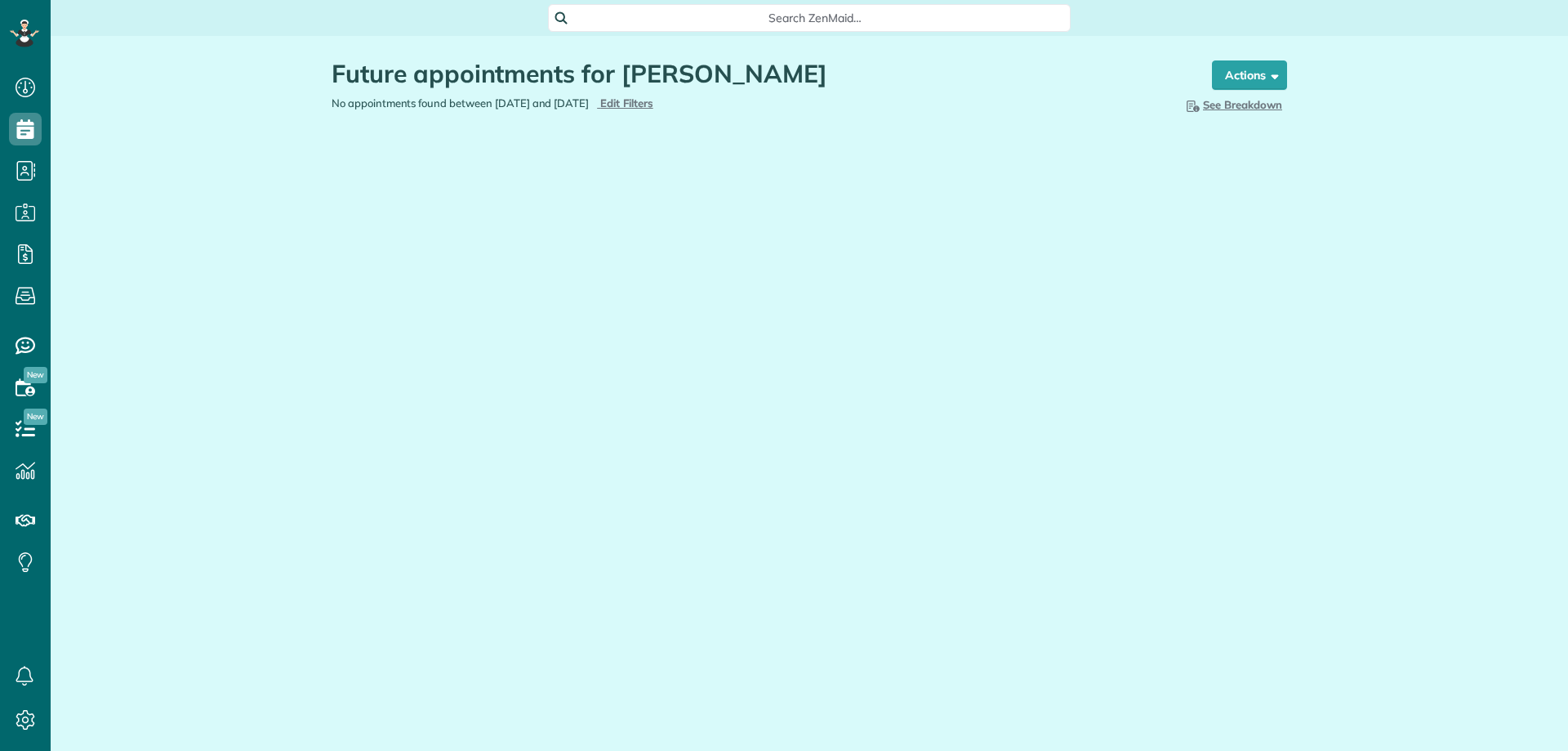
scroll to position [7, 7]
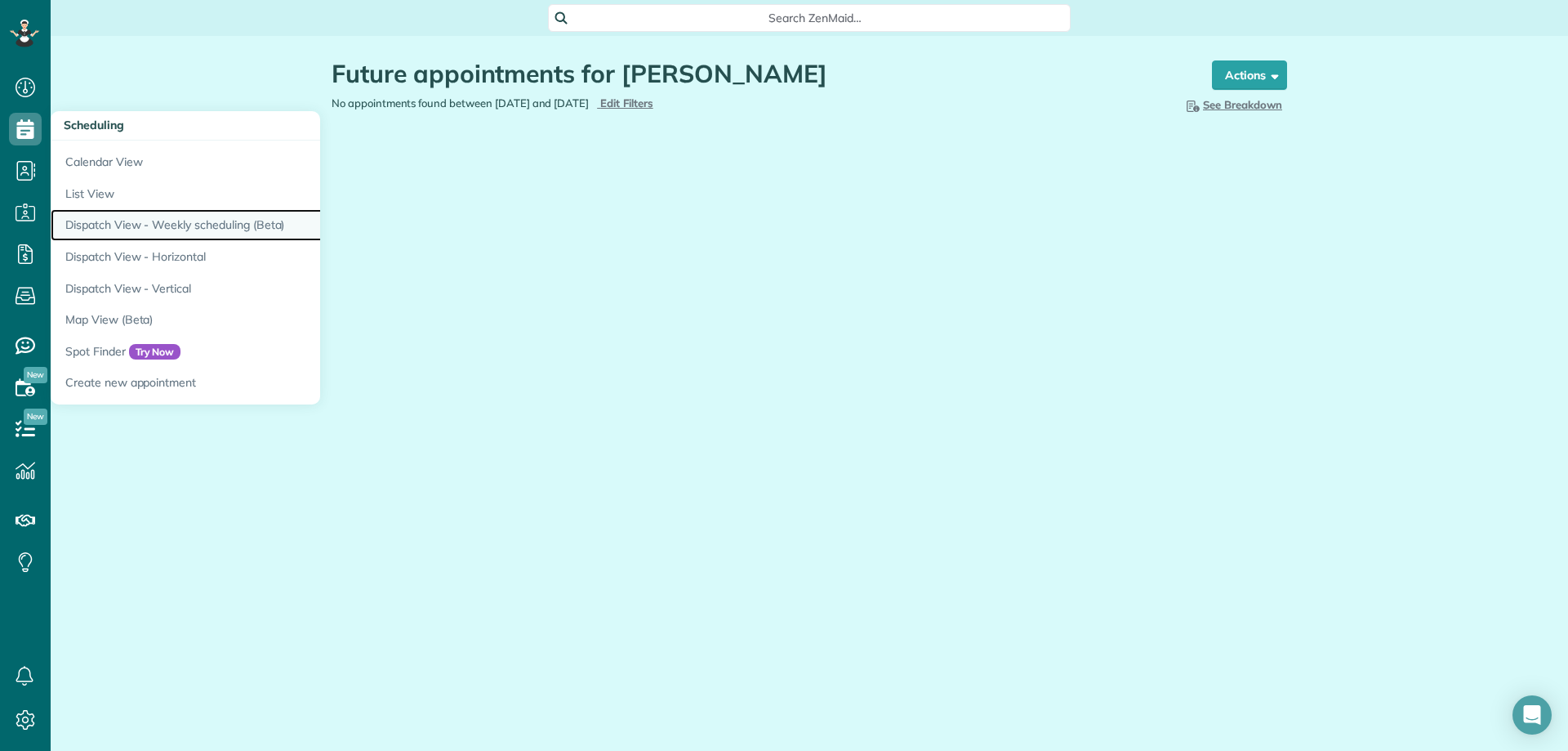
click at [169, 227] on link "Dispatch View - Weekly scheduling (Beta)" at bounding box center [255, 225] width 408 height 32
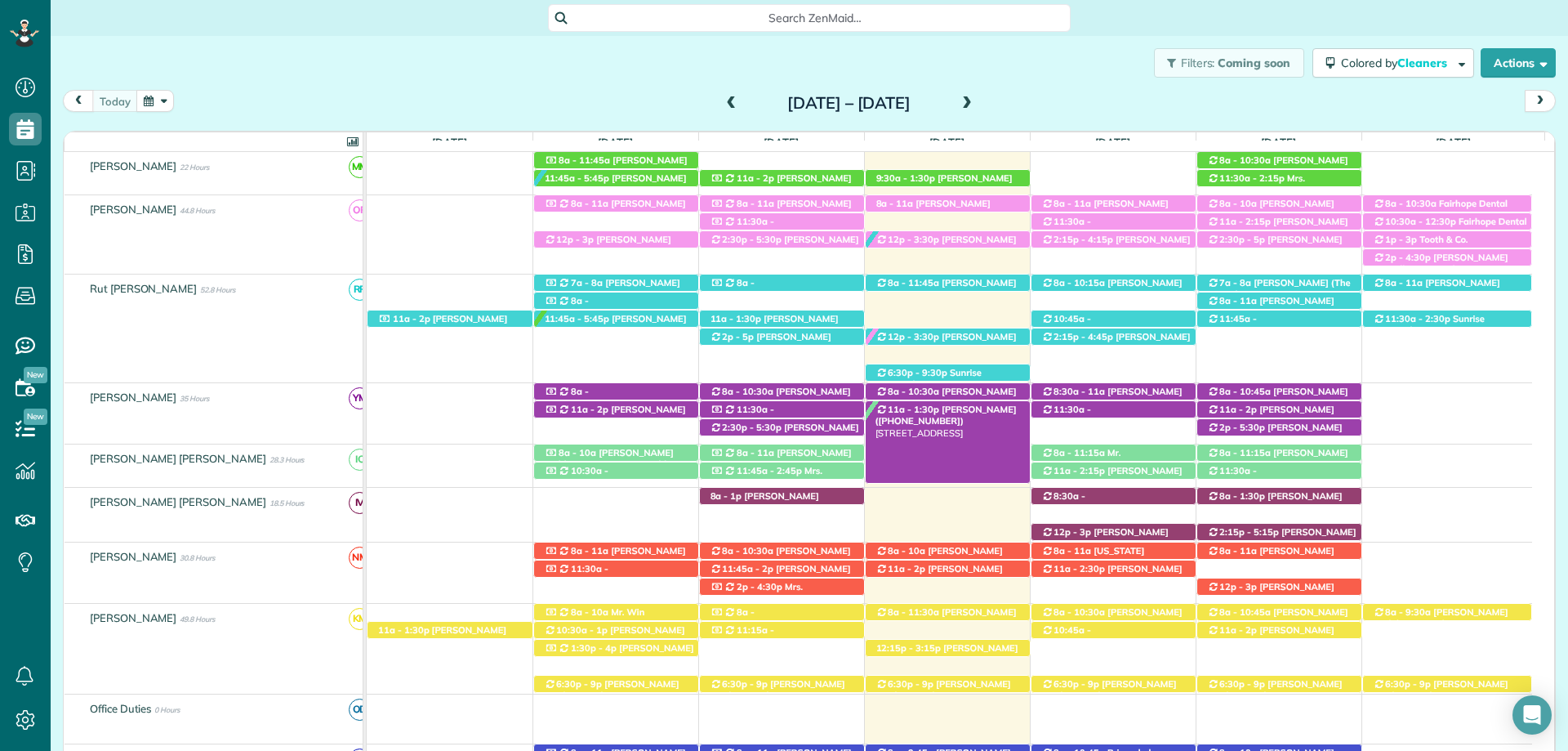
scroll to position [227, 0]
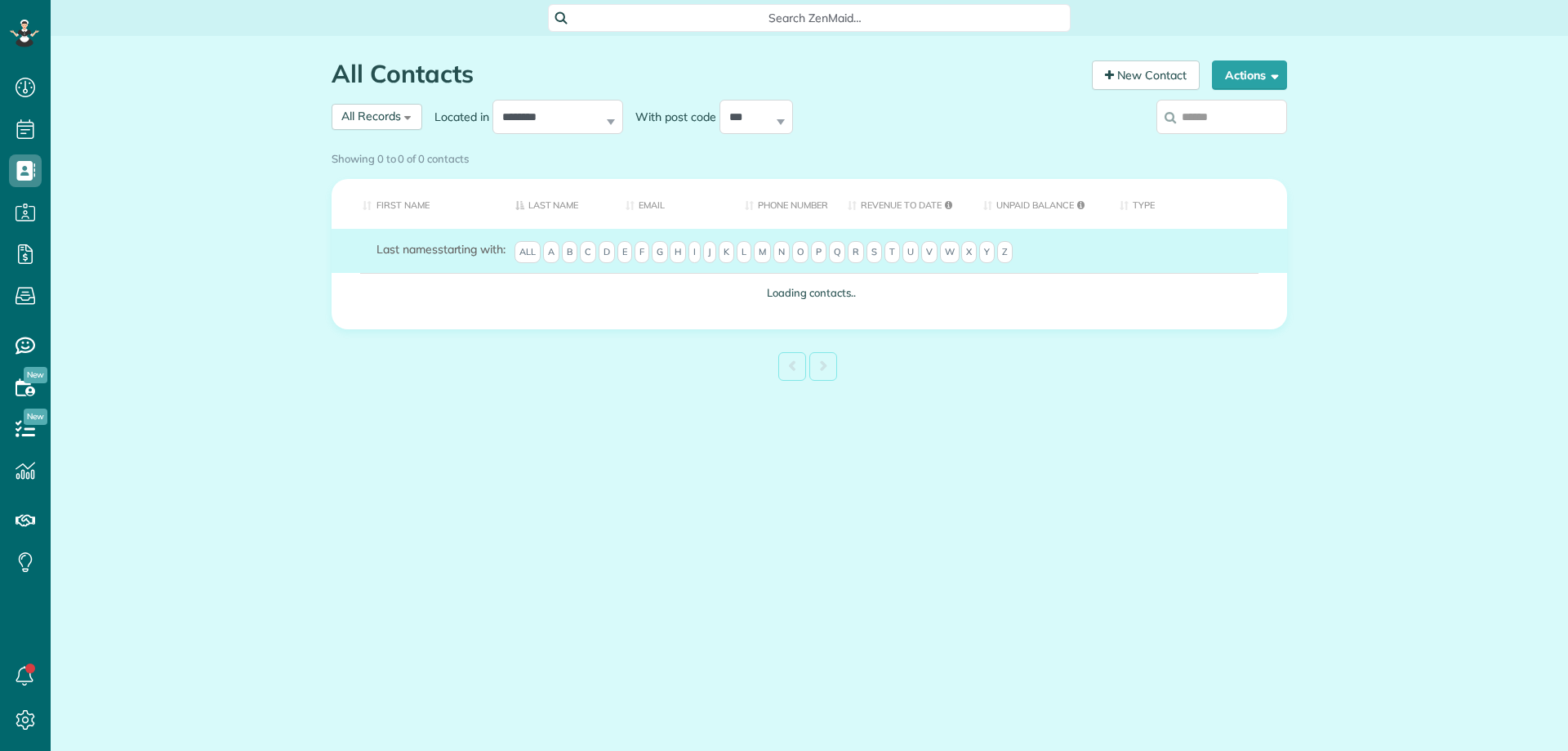
scroll to position [7, 7]
click at [1197, 145] on div "Showing 0 to 0 of 0 contacts" at bounding box center [809, 159] width 980 height 29
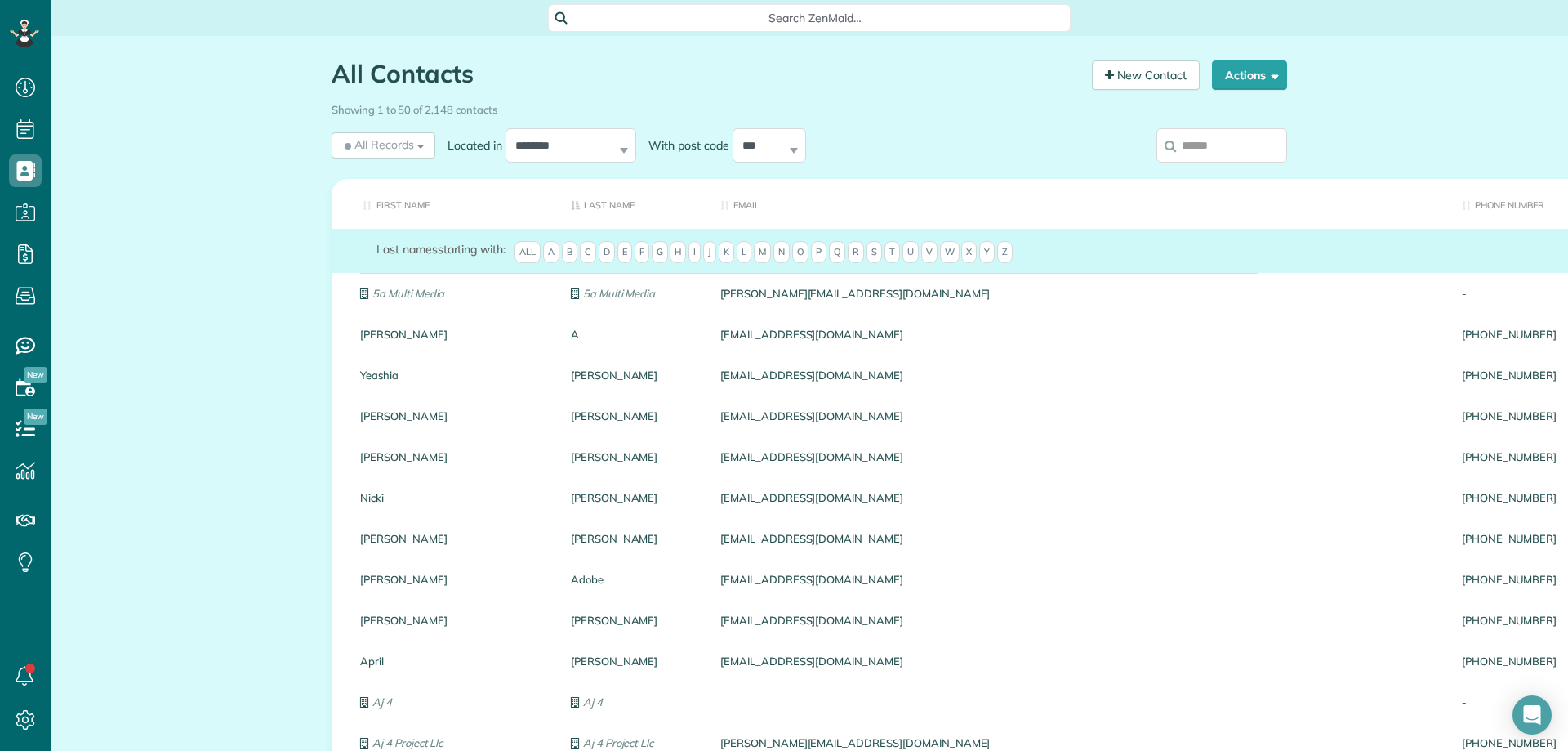
click at [1177, 144] on input "search" at bounding box center [1221, 145] width 131 height 34
type input "*"
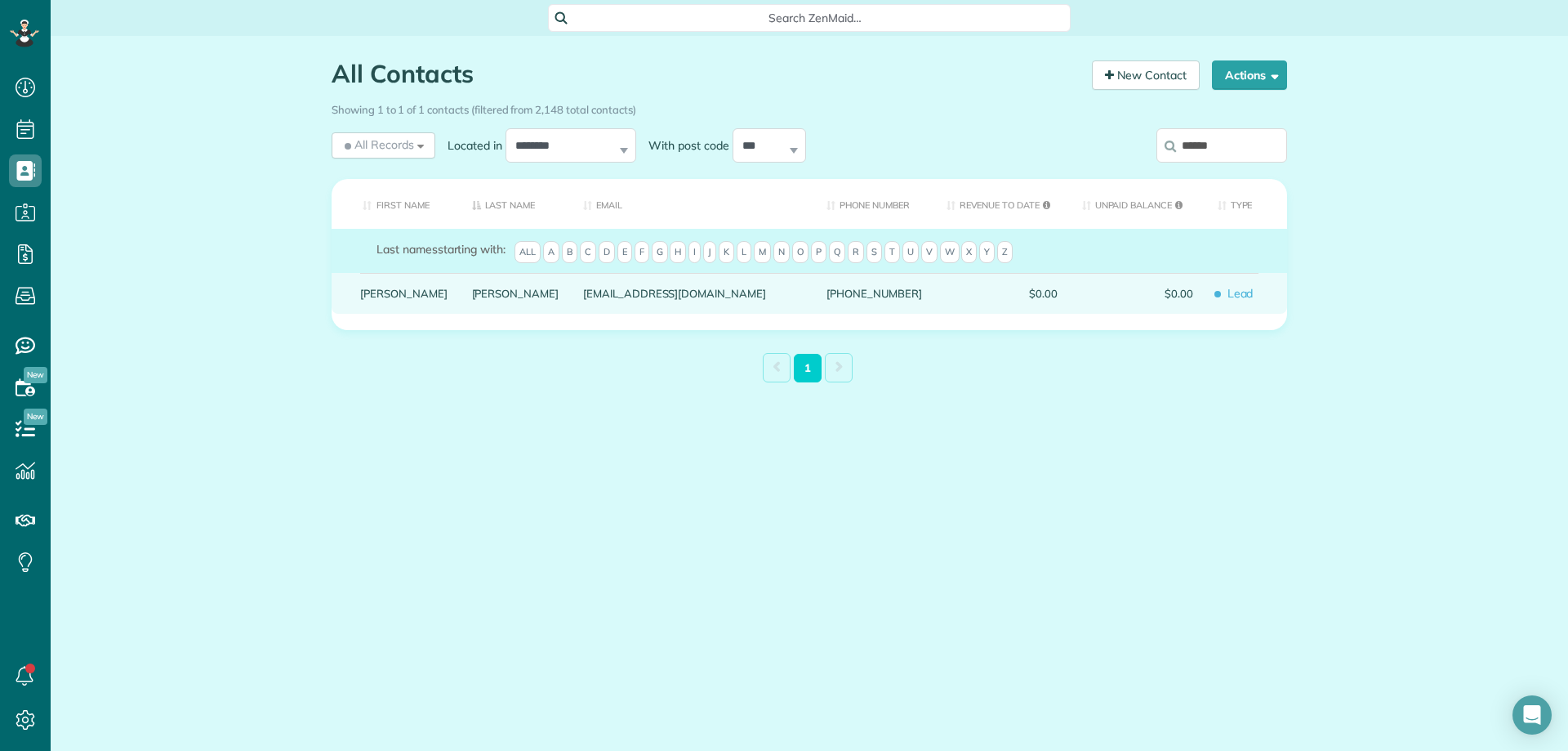
type input "******"
click at [378, 299] on link "Lenore" at bounding box center [404, 292] width 88 height 11
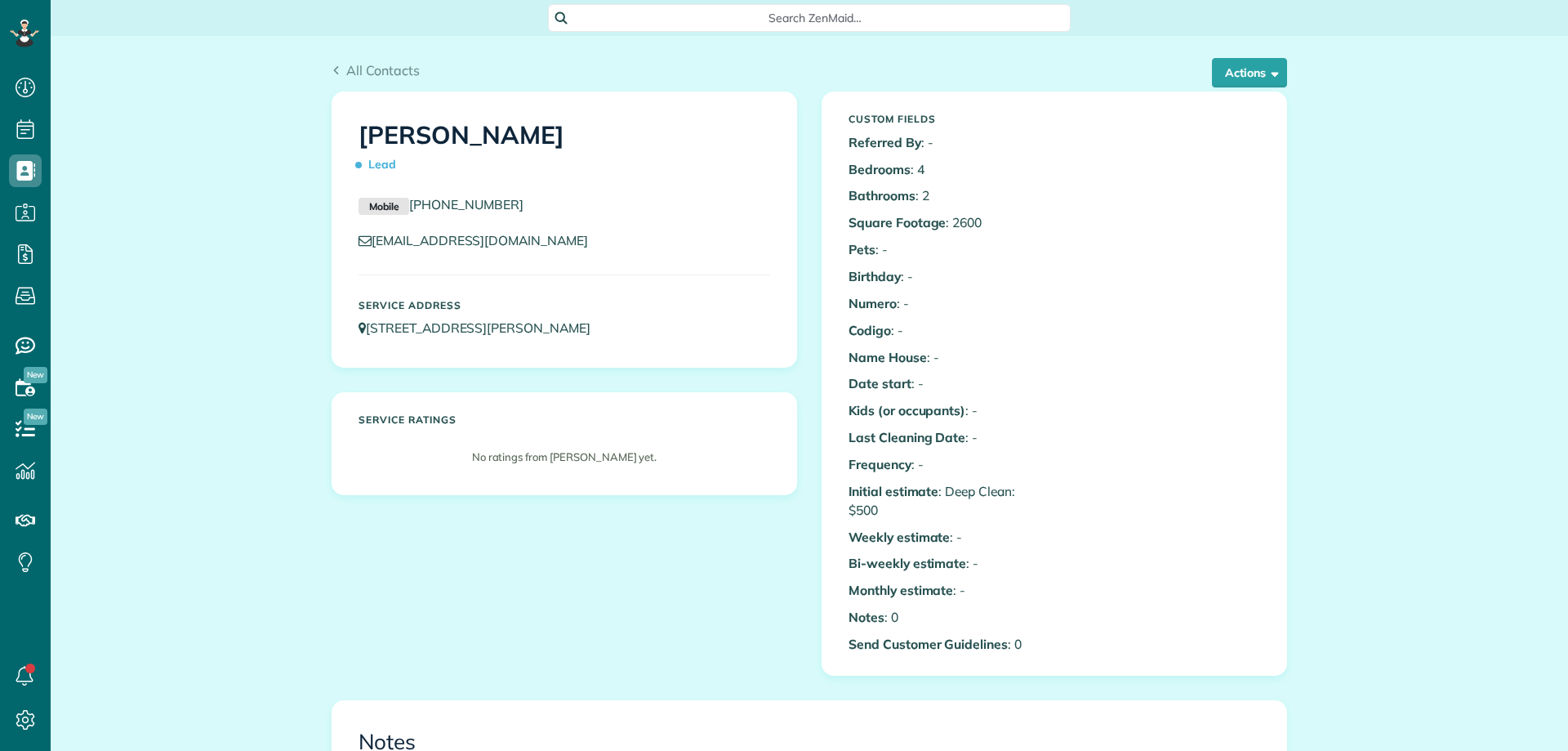
scroll to position [7, 7]
click at [1235, 60] on button "Actions" at bounding box center [1250, 72] width 76 height 29
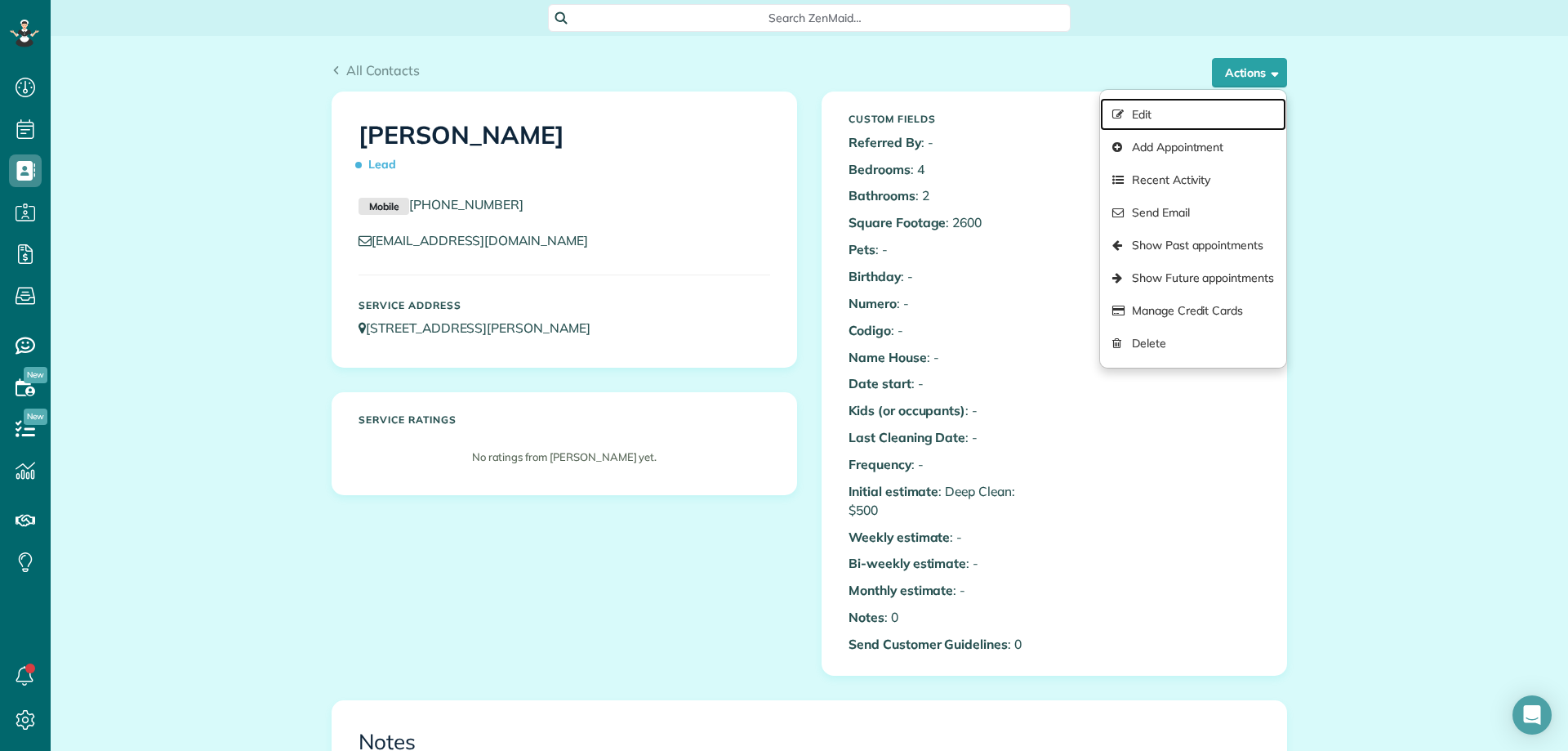
click at [1190, 106] on link "Edit" at bounding box center [1193, 114] width 186 height 32
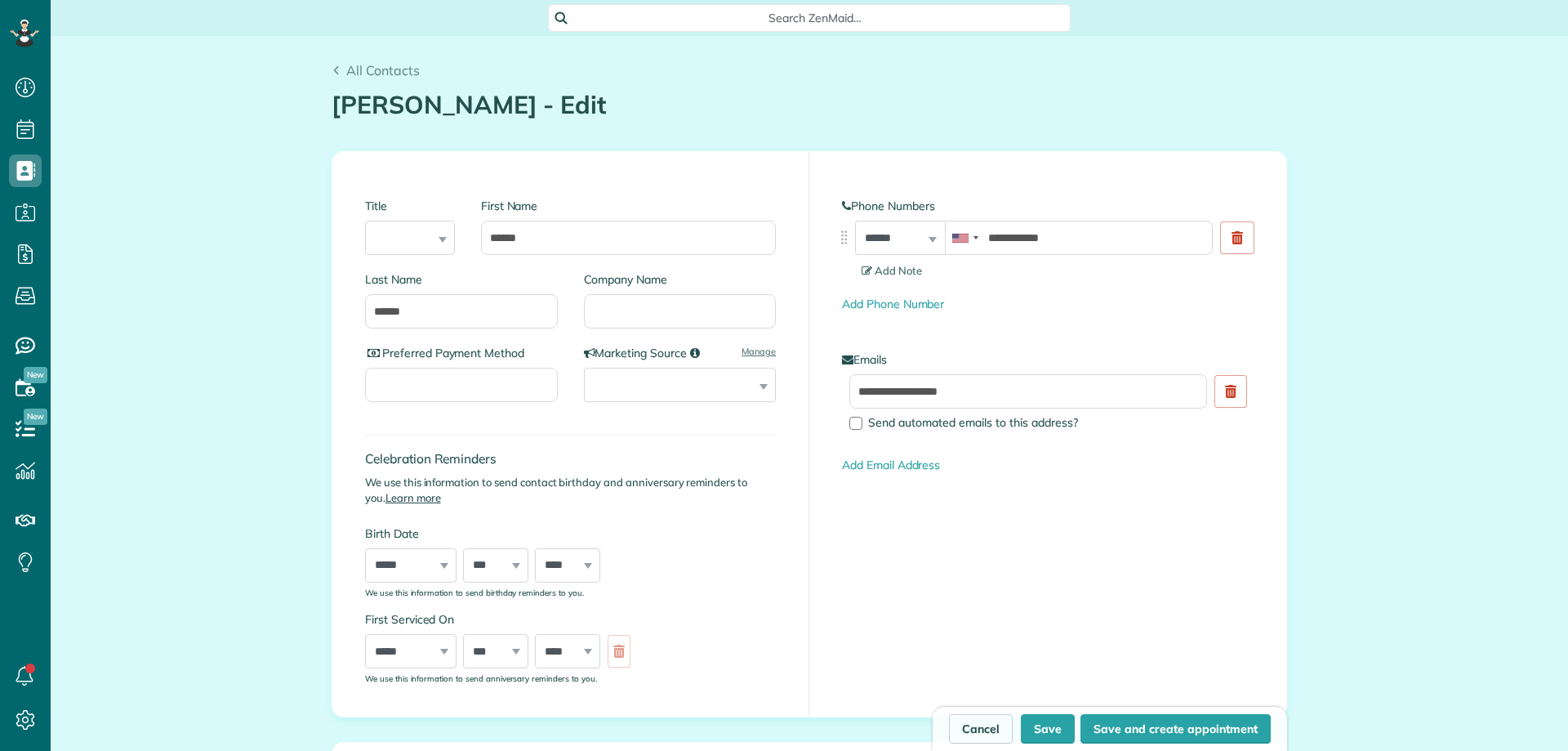
scroll to position [814, 0]
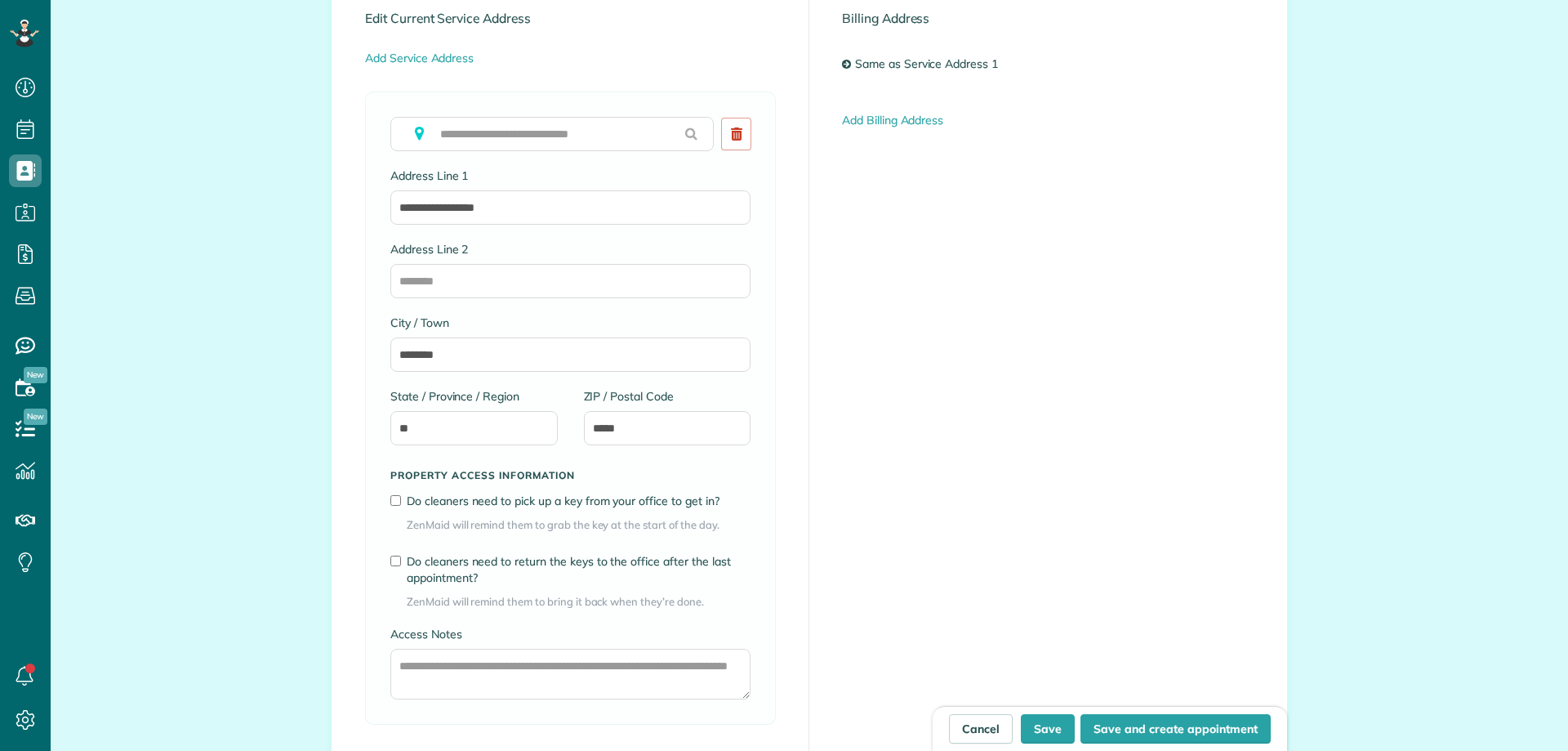
type input "**********"
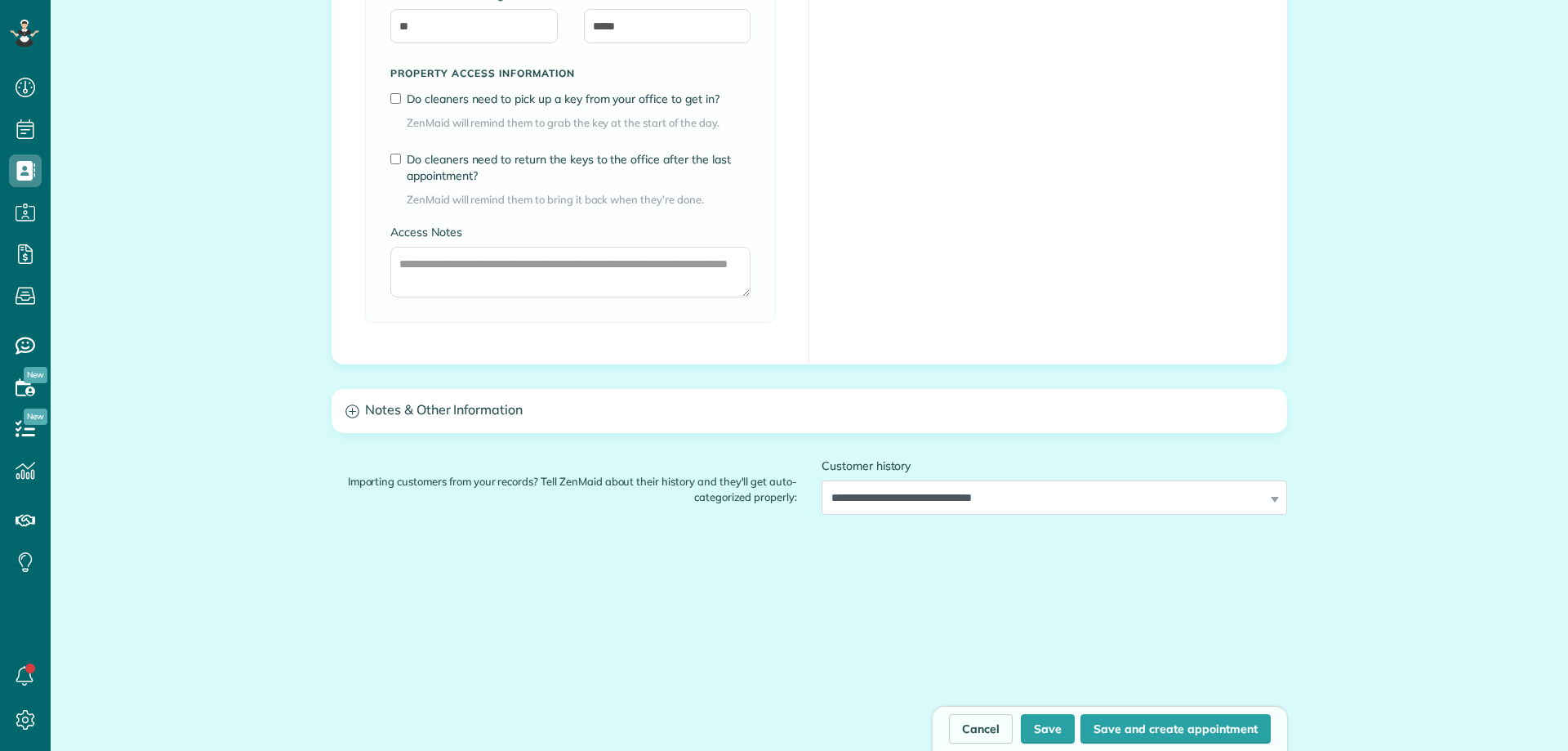
scroll to position [1291, 0]
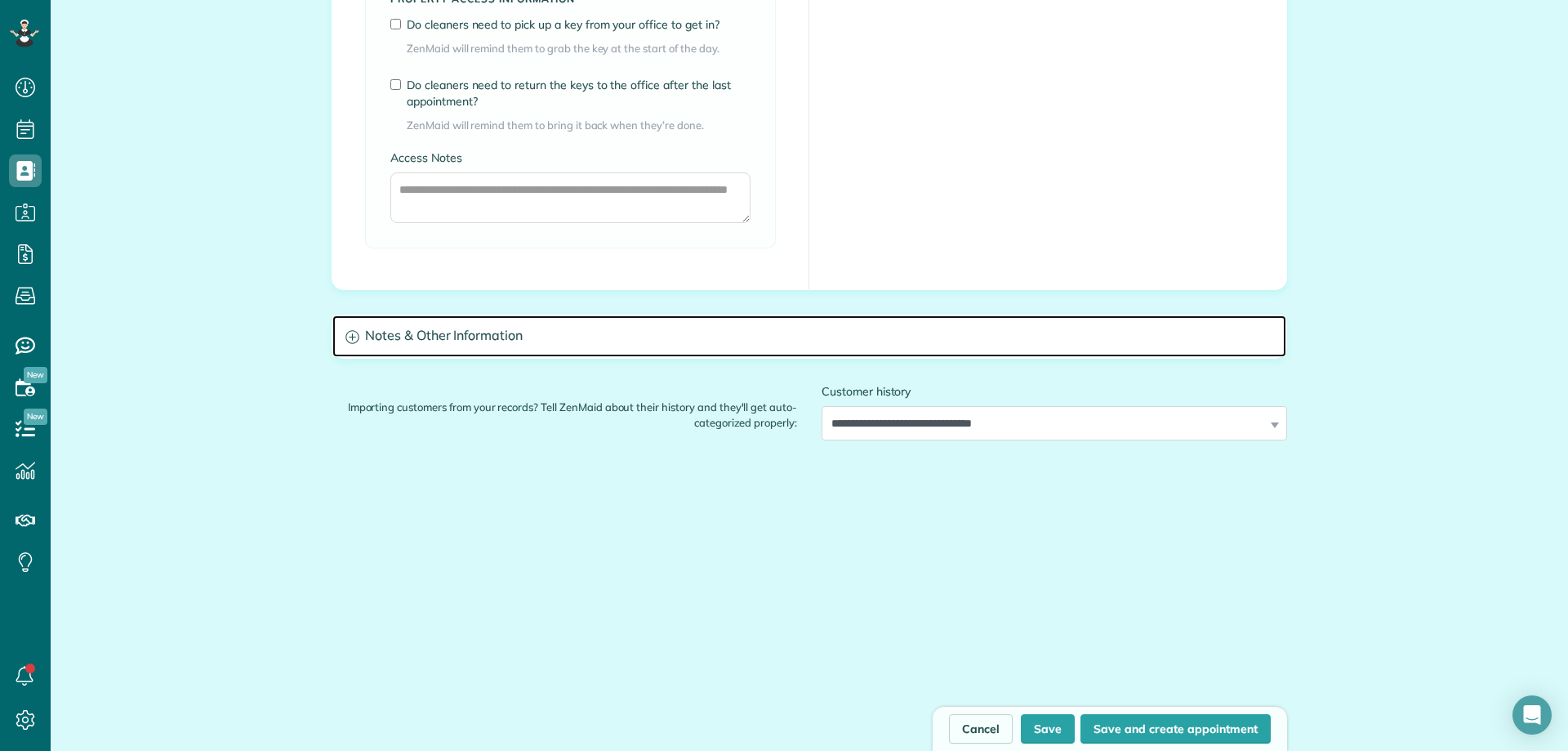
click at [544, 341] on h3 "Notes & Other Information" at bounding box center [809, 336] width 954 height 41
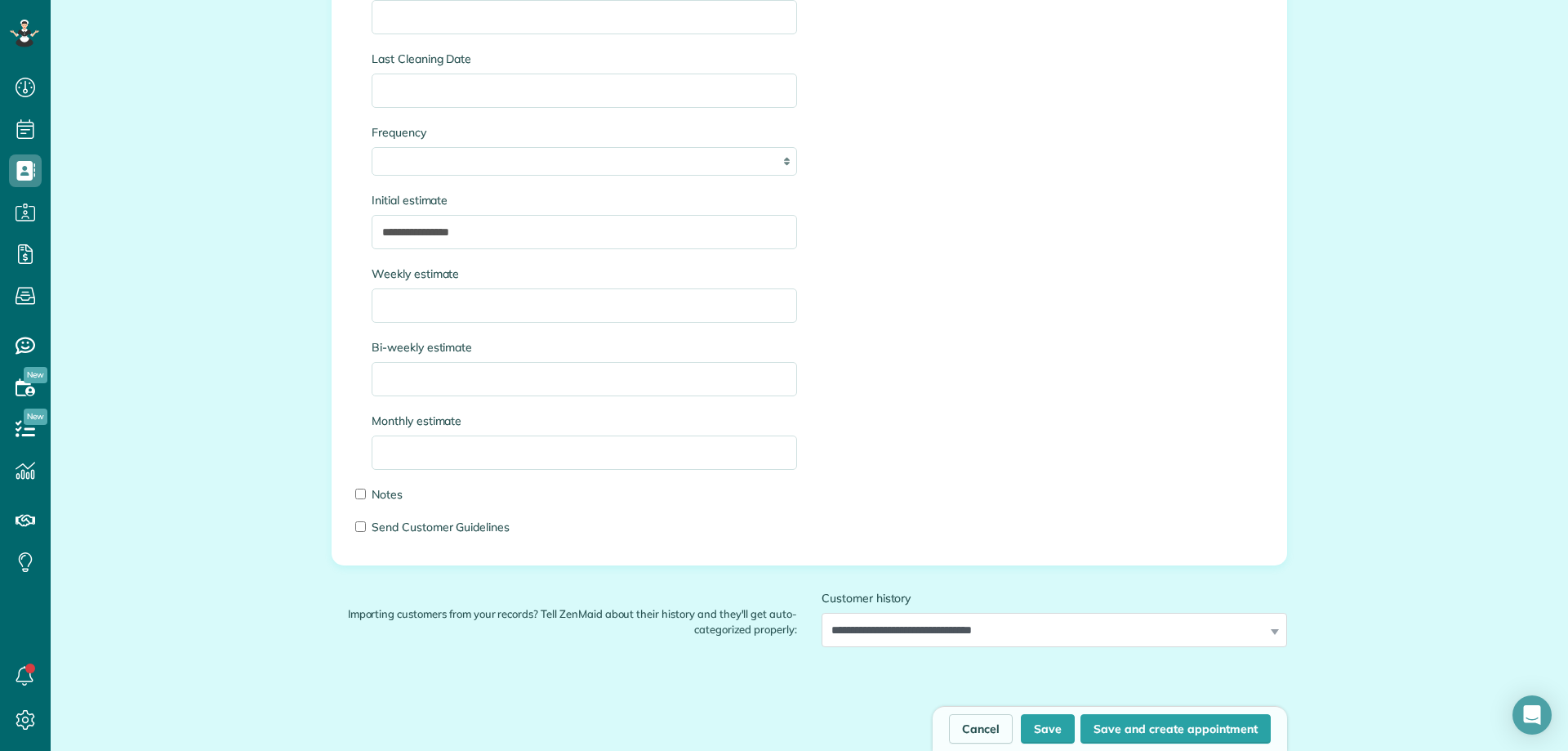
scroll to position [2435, 0]
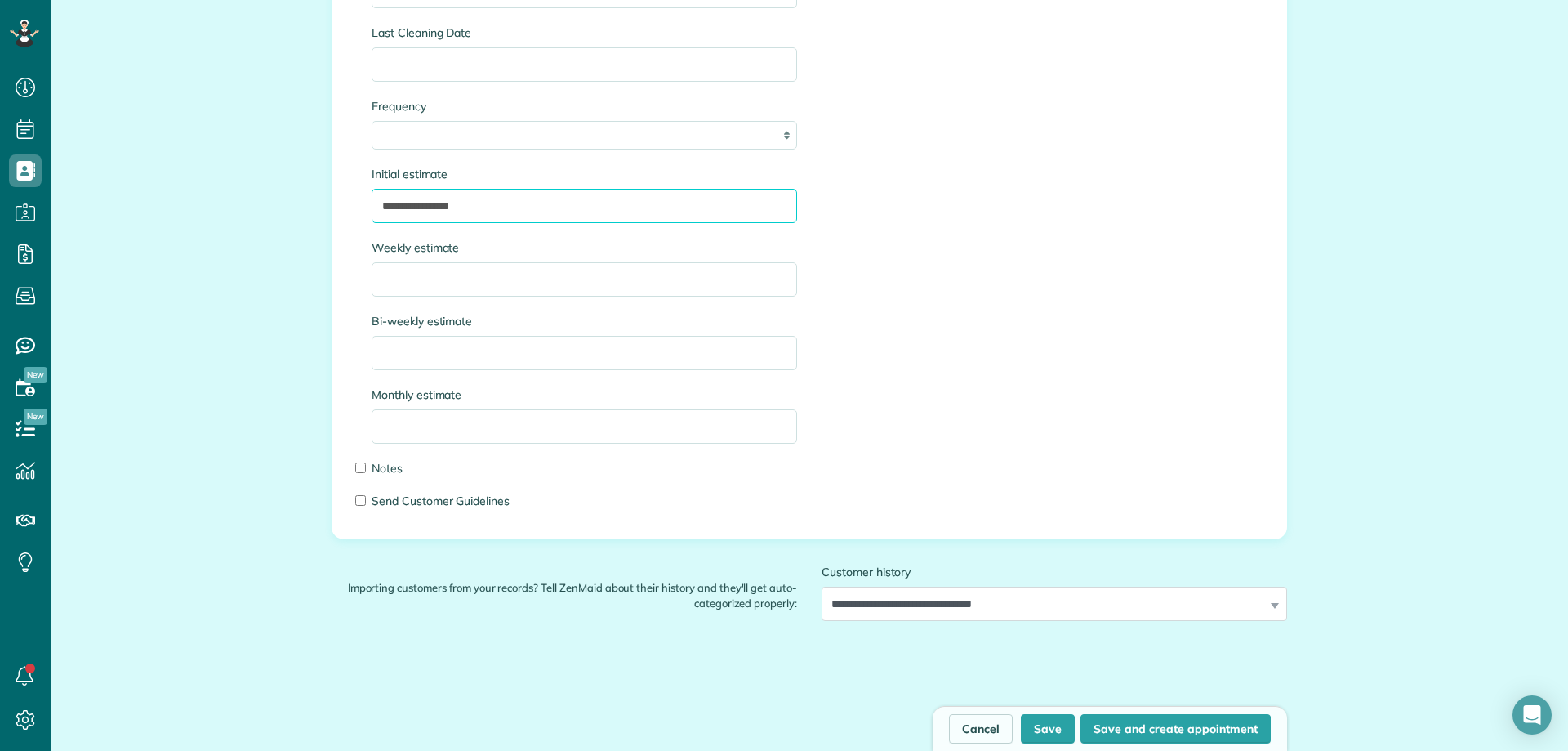
drag, startPoint x: 494, startPoint y: 210, endPoint x: 282, endPoint y: 182, distance: 213.8
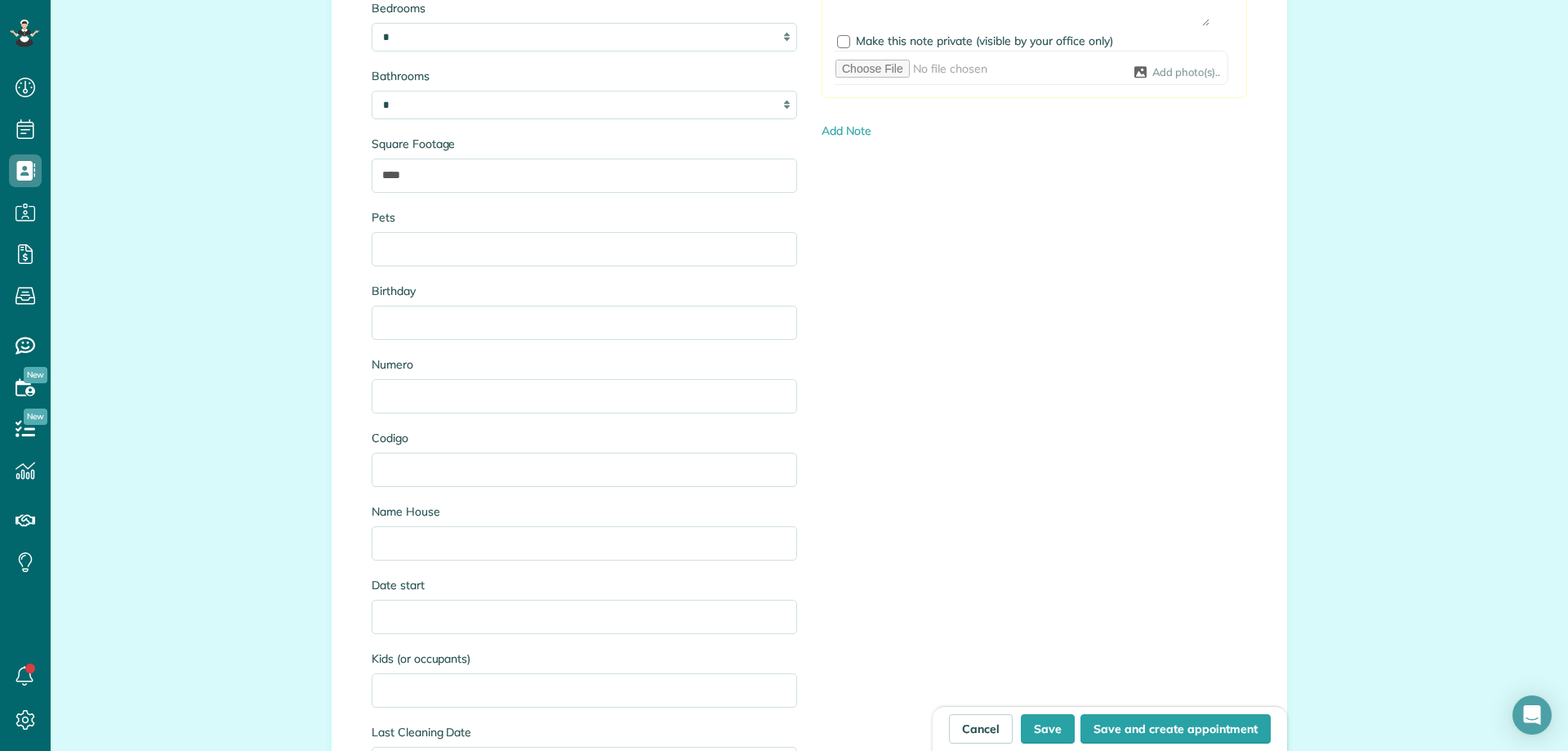
scroll to position [1536, 0]
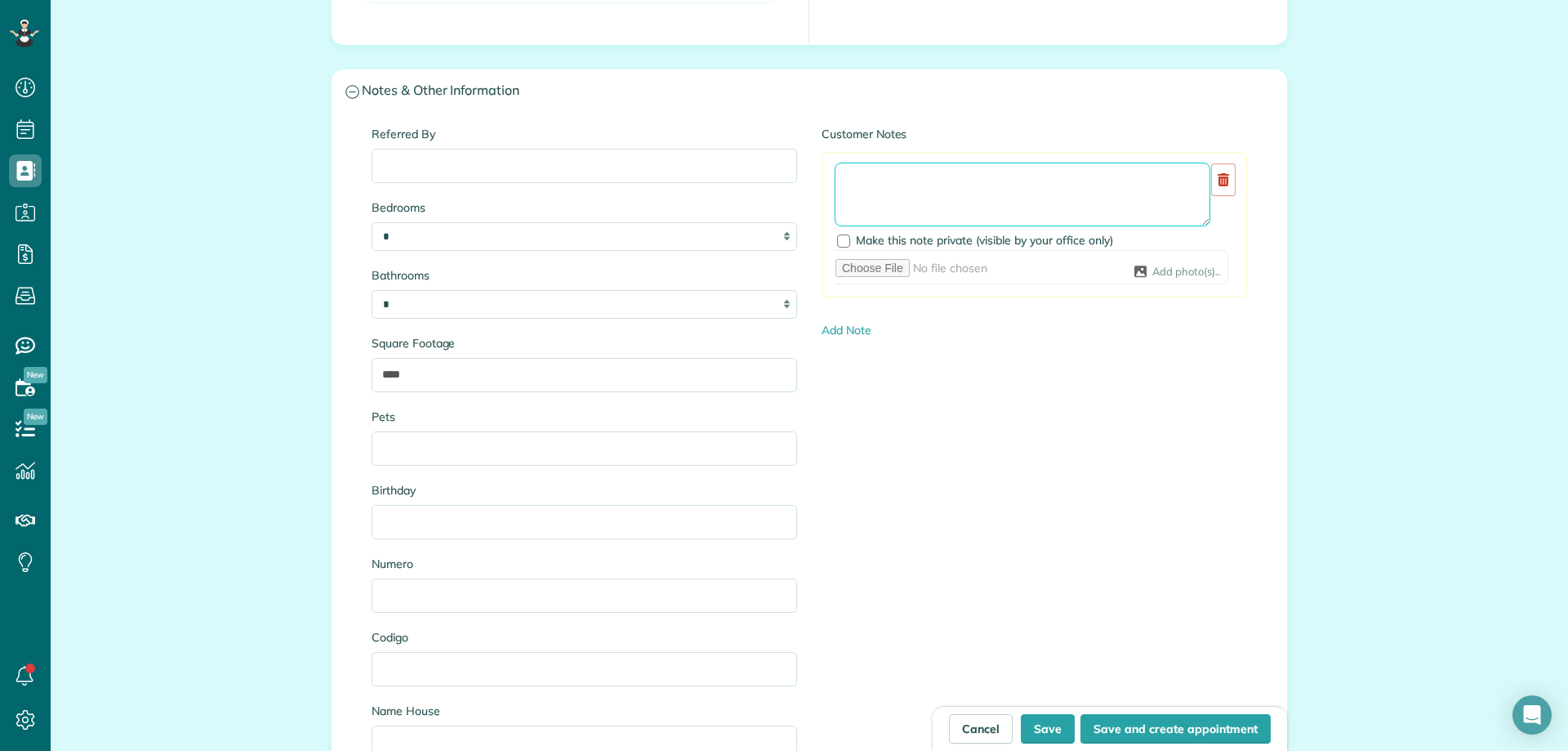
click at [880, 195] on textarea at bounding box center [1023, 194] width 376 height 64
paste textarea "**********"
type textarea "**********"
click at [839, 240] on div at bounding box center [844, 241] width 13 height 13
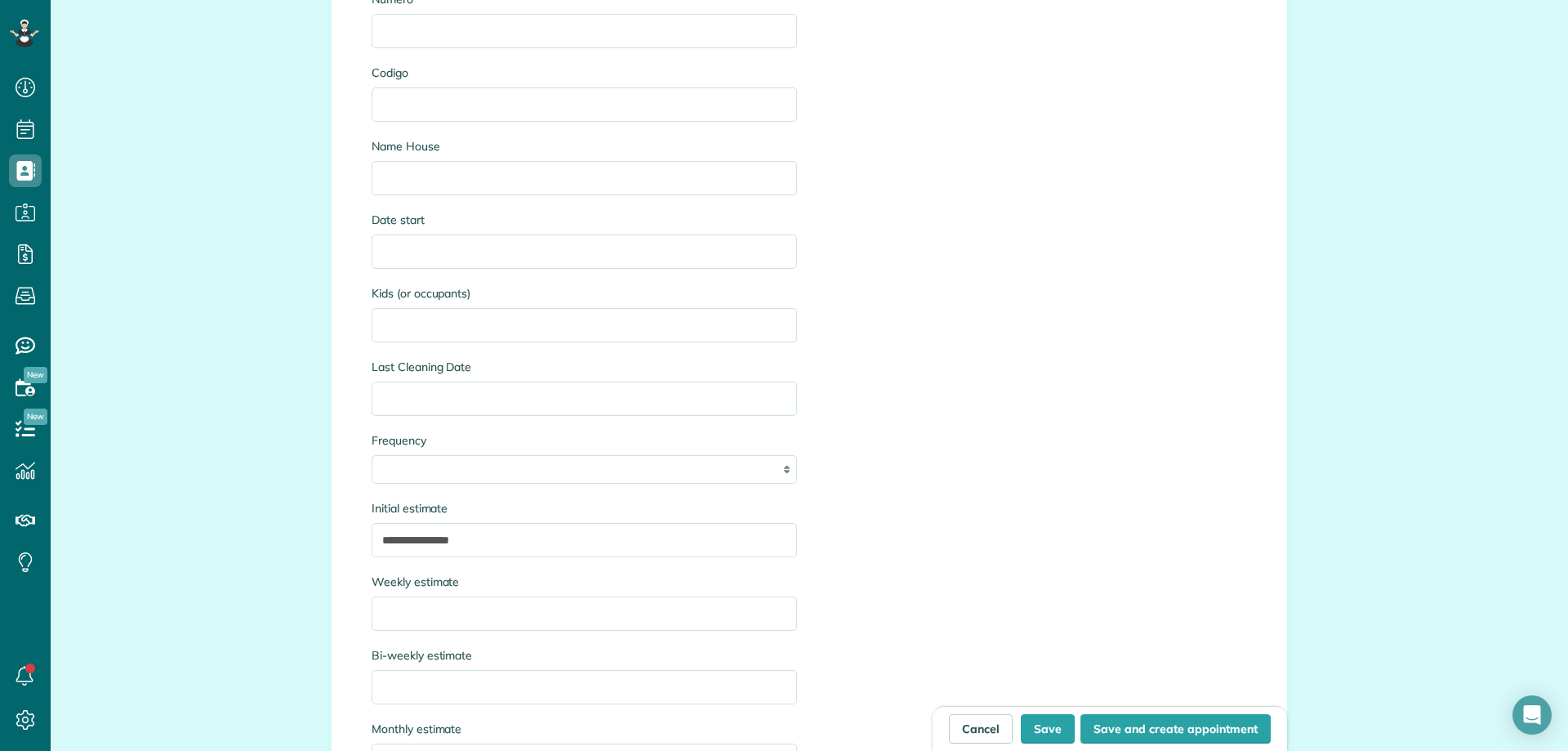
scroll to position [2108, 0]
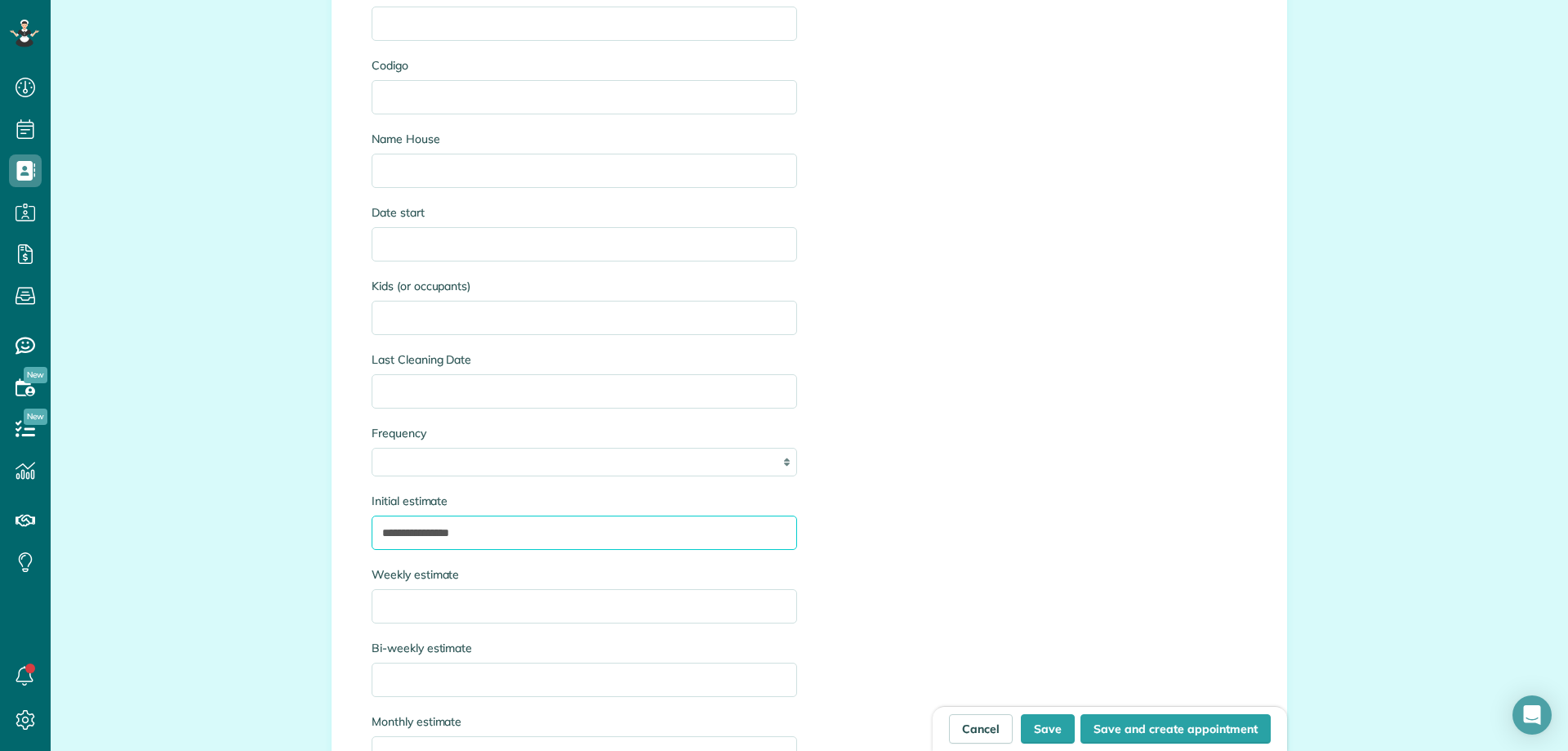
drag, startPoint x: 499, startPoint y: 533, endPoint x: 343, endPoint y: 532, distance: 156.0
click at [343, 532] on div "**********" at bounding box center [809, 203] width 954 height 1325
type input "****"
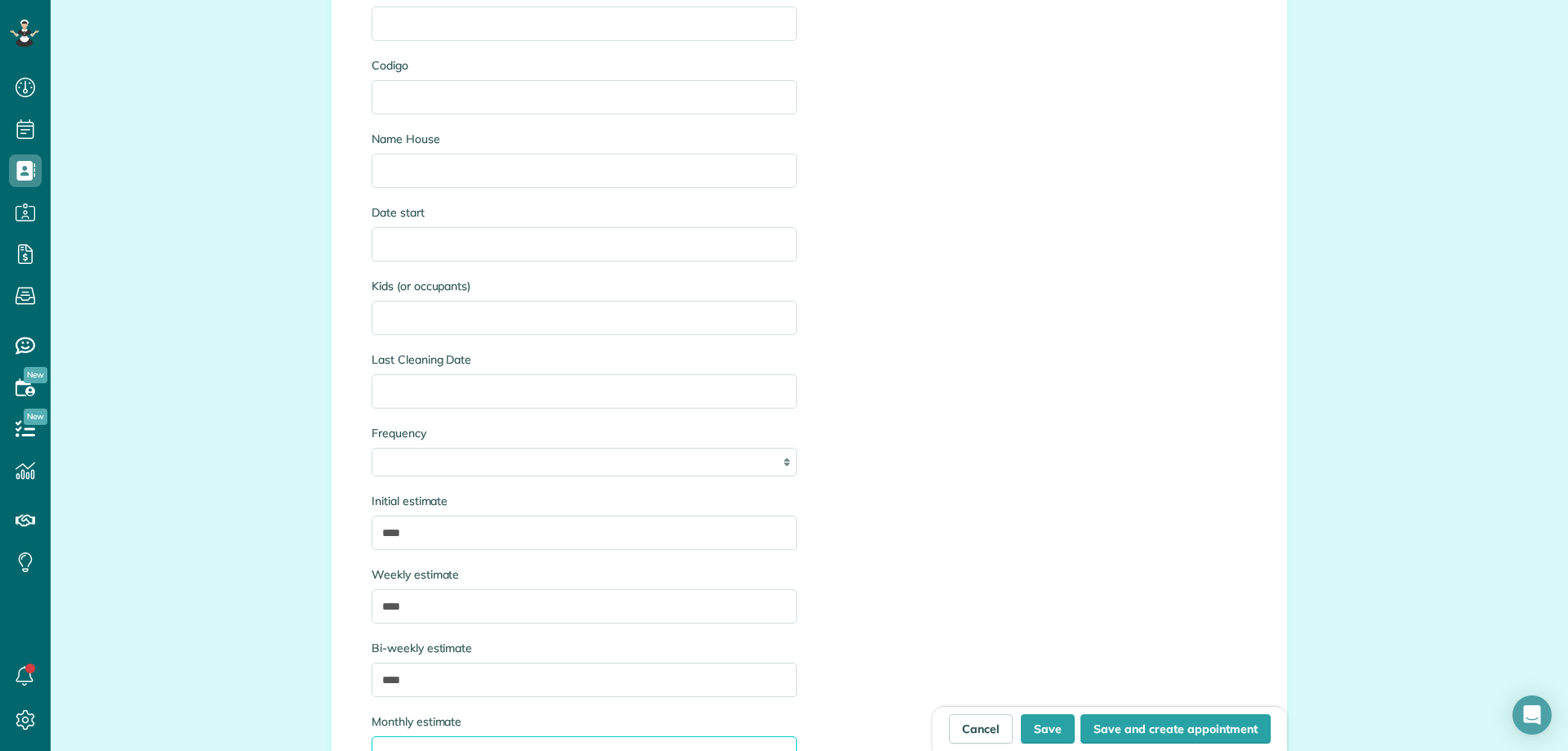
scroll to position [2127, 0]
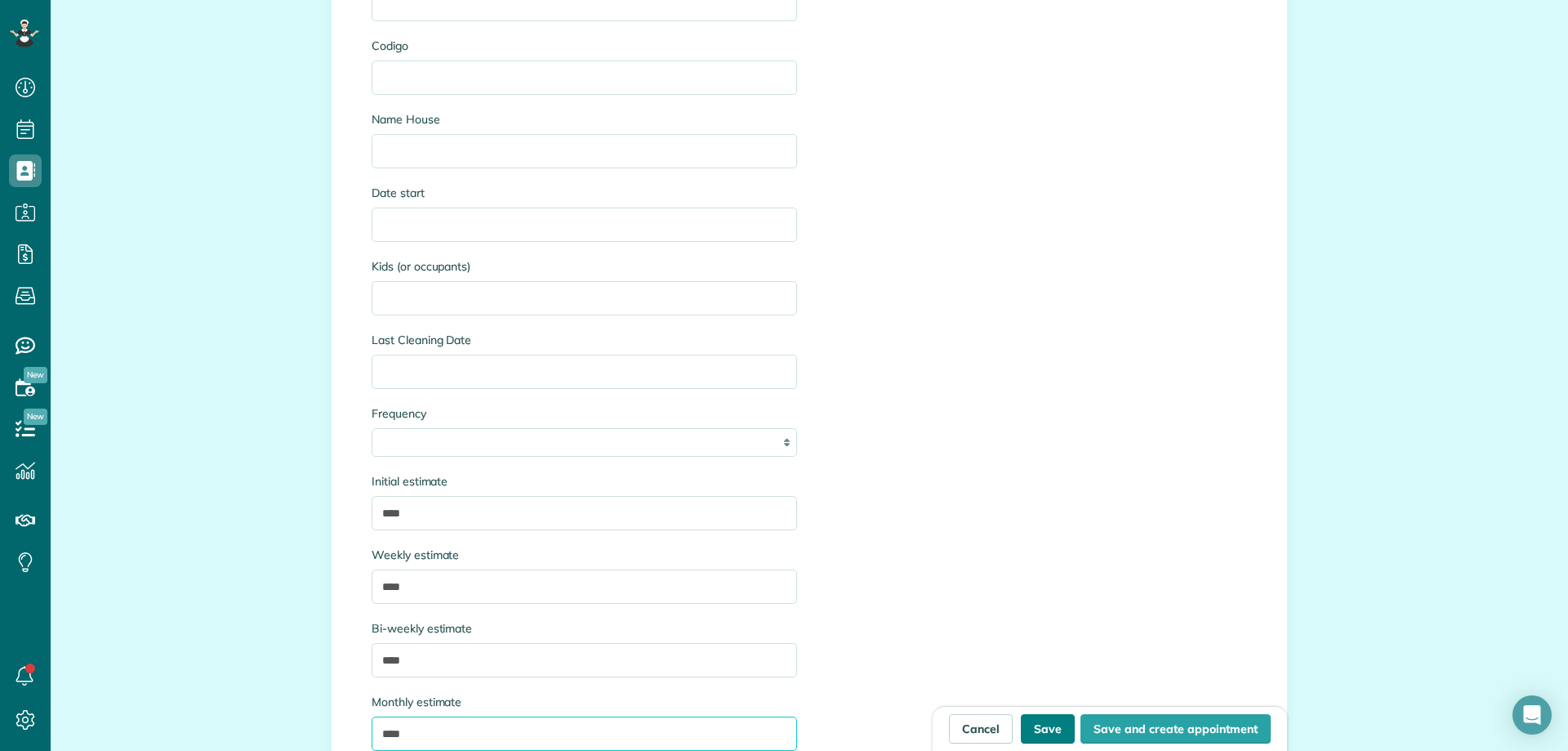
type input "****"
click at [1048, 732] on button "Save" at bounding box center [1047, 728] width 54 height 29
type input "**********"
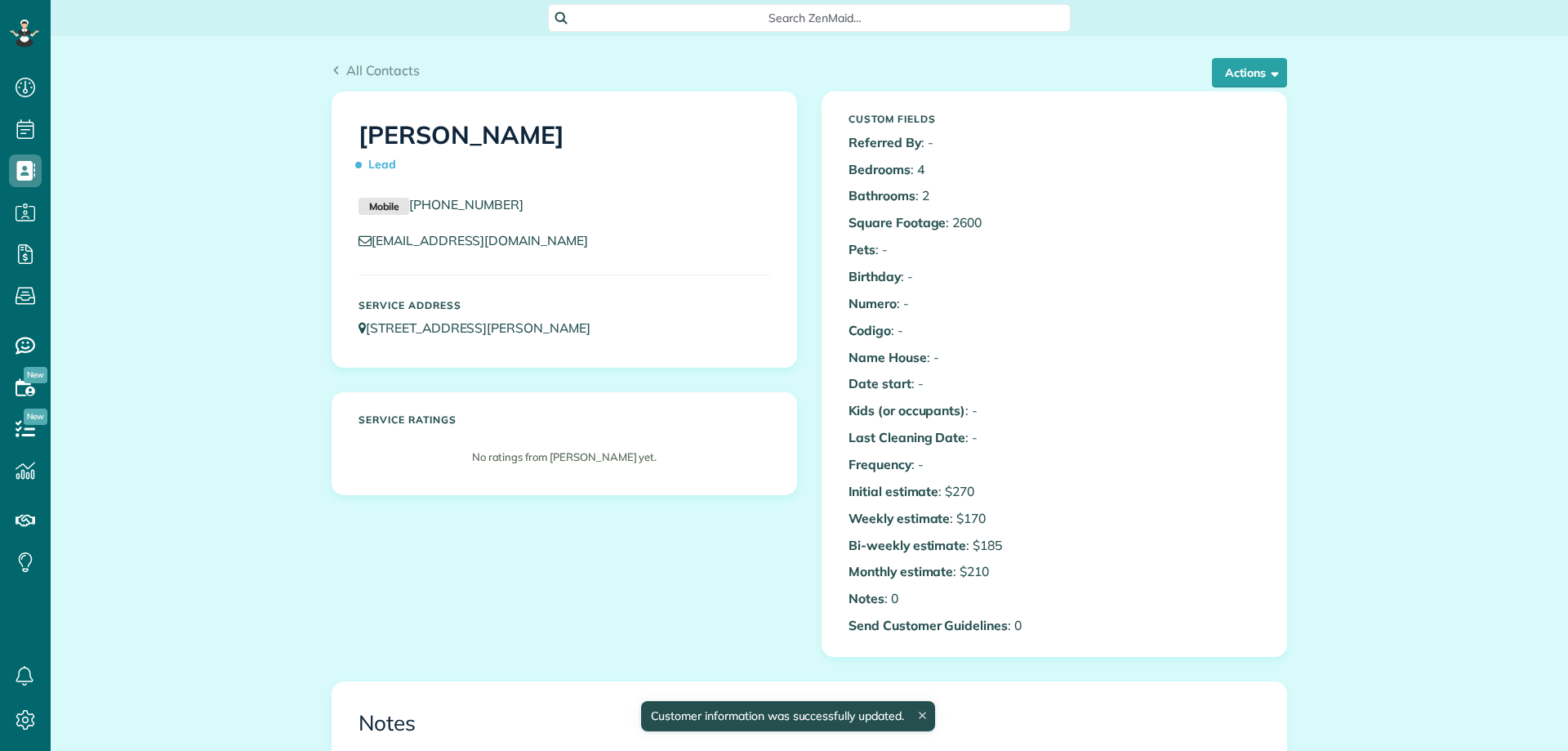
scroll to position [7, 7]
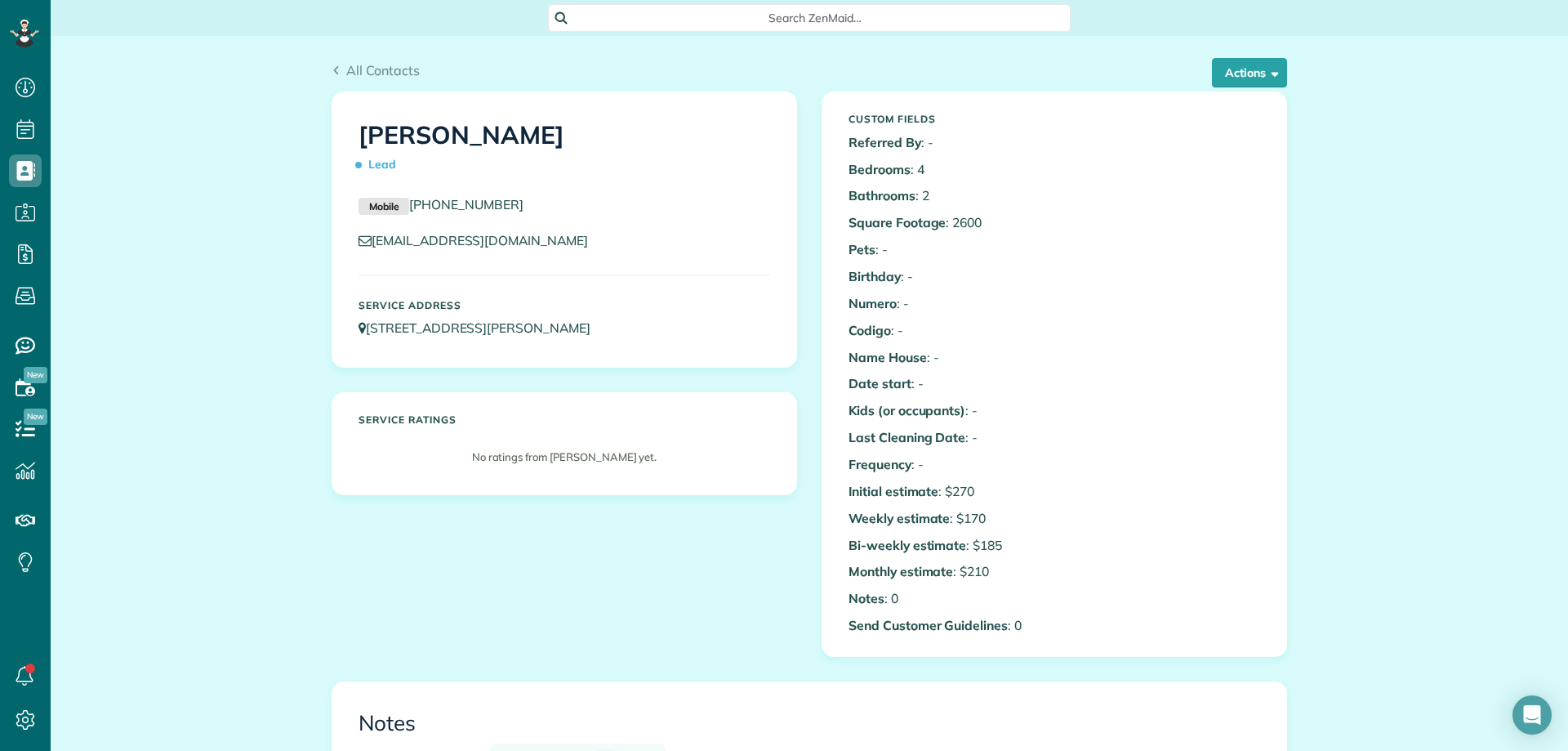
click at [679, 78] on div "All Contacts" at bounding box center [809, 70] width 955 height 19
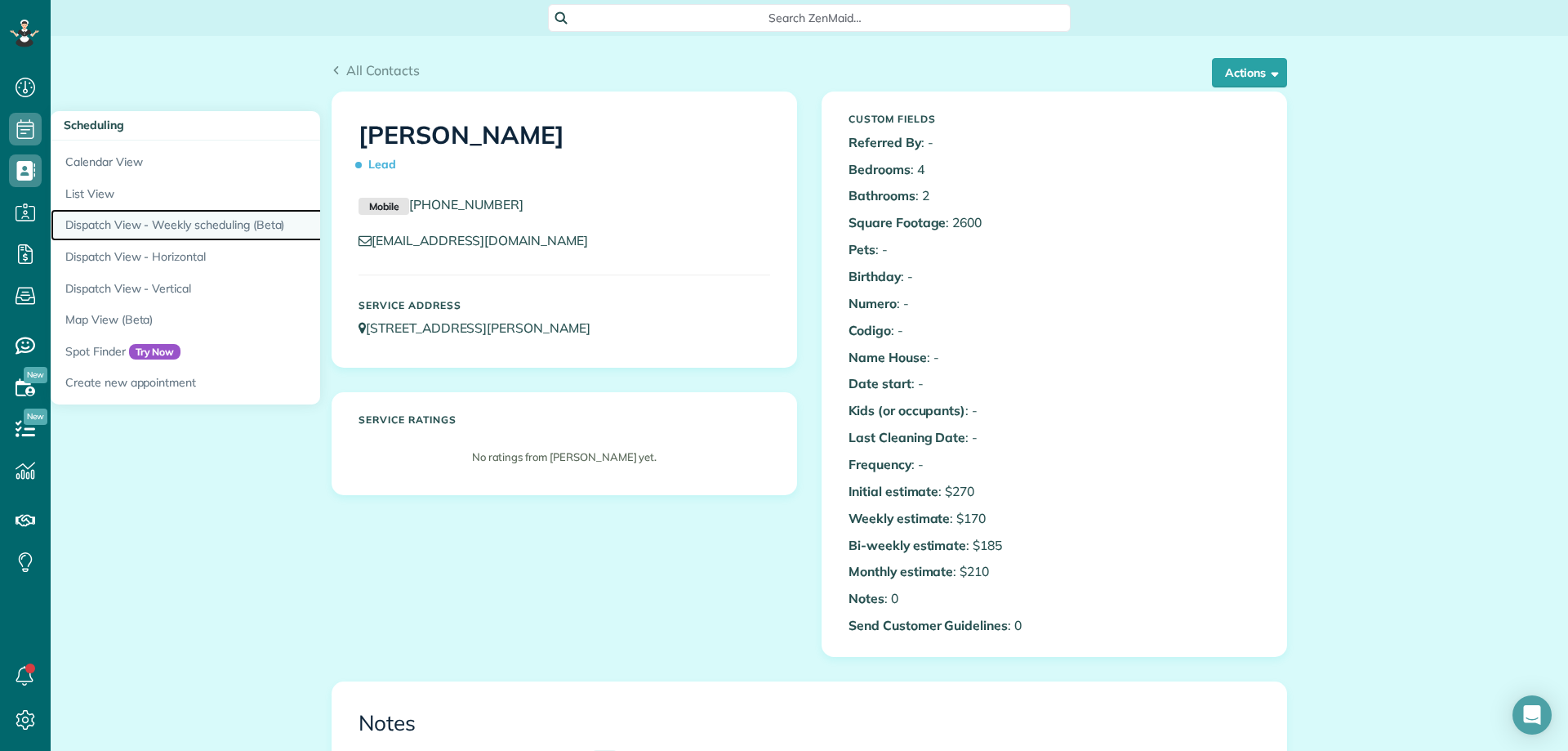
click at [187, 220] on link "Dispatch View - Weekly scheduling (Beta)" at bounding box center [255, 225] width 408 height 32
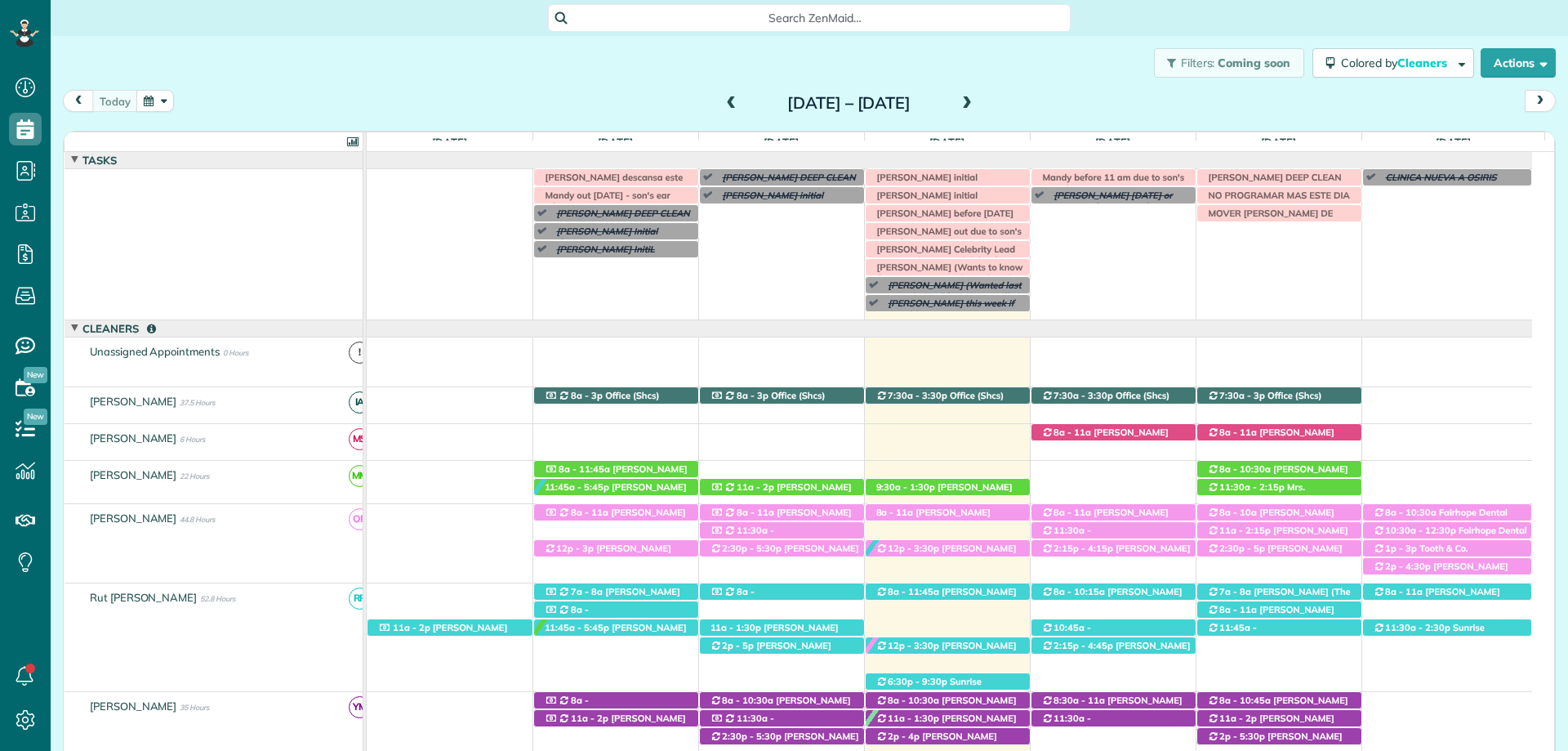
scroll to position [101, 0]
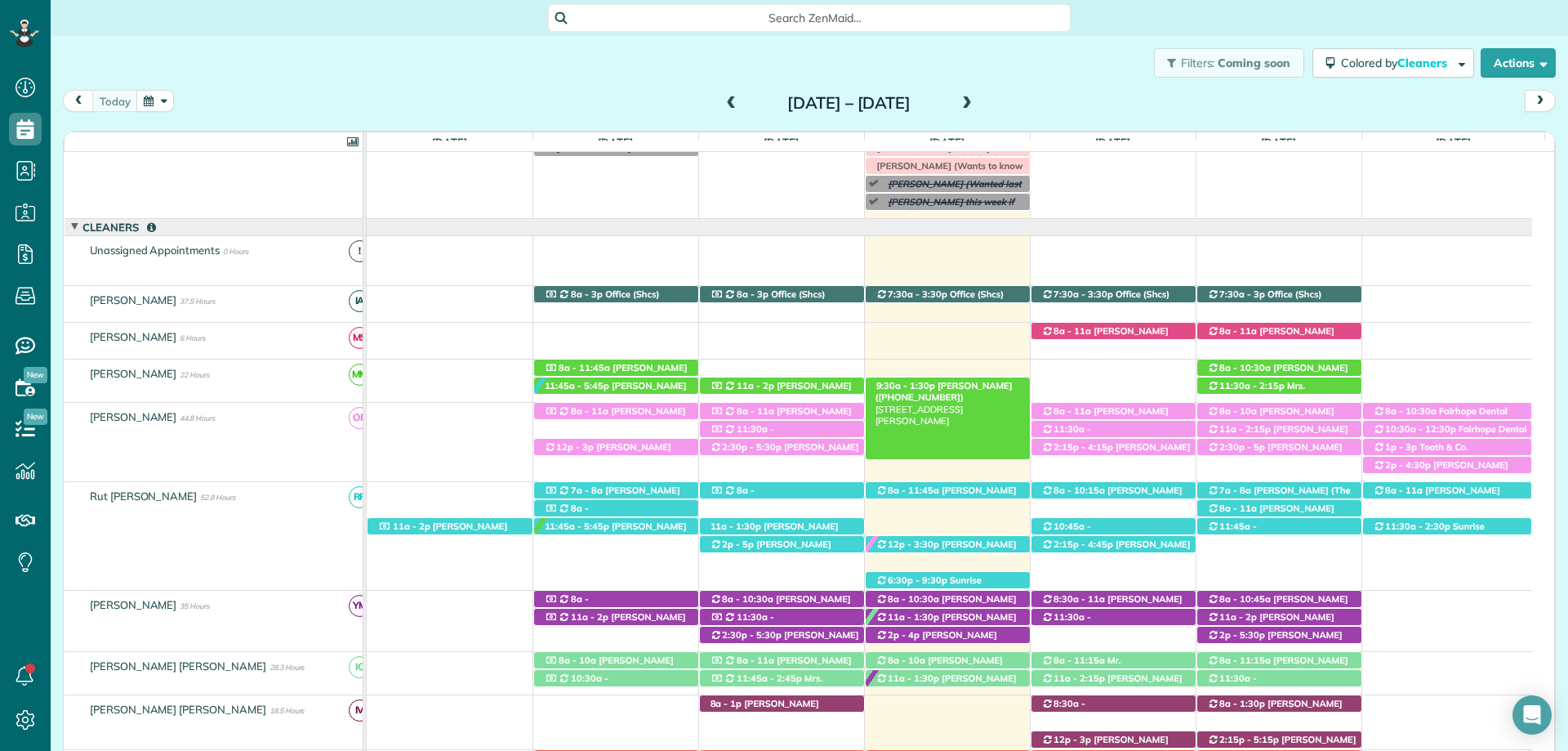
click at [933, 385] on span "[PERSON_NAME] ([PHONE_NUMBER])" at bounding box center [944, 392] width 137 height 23
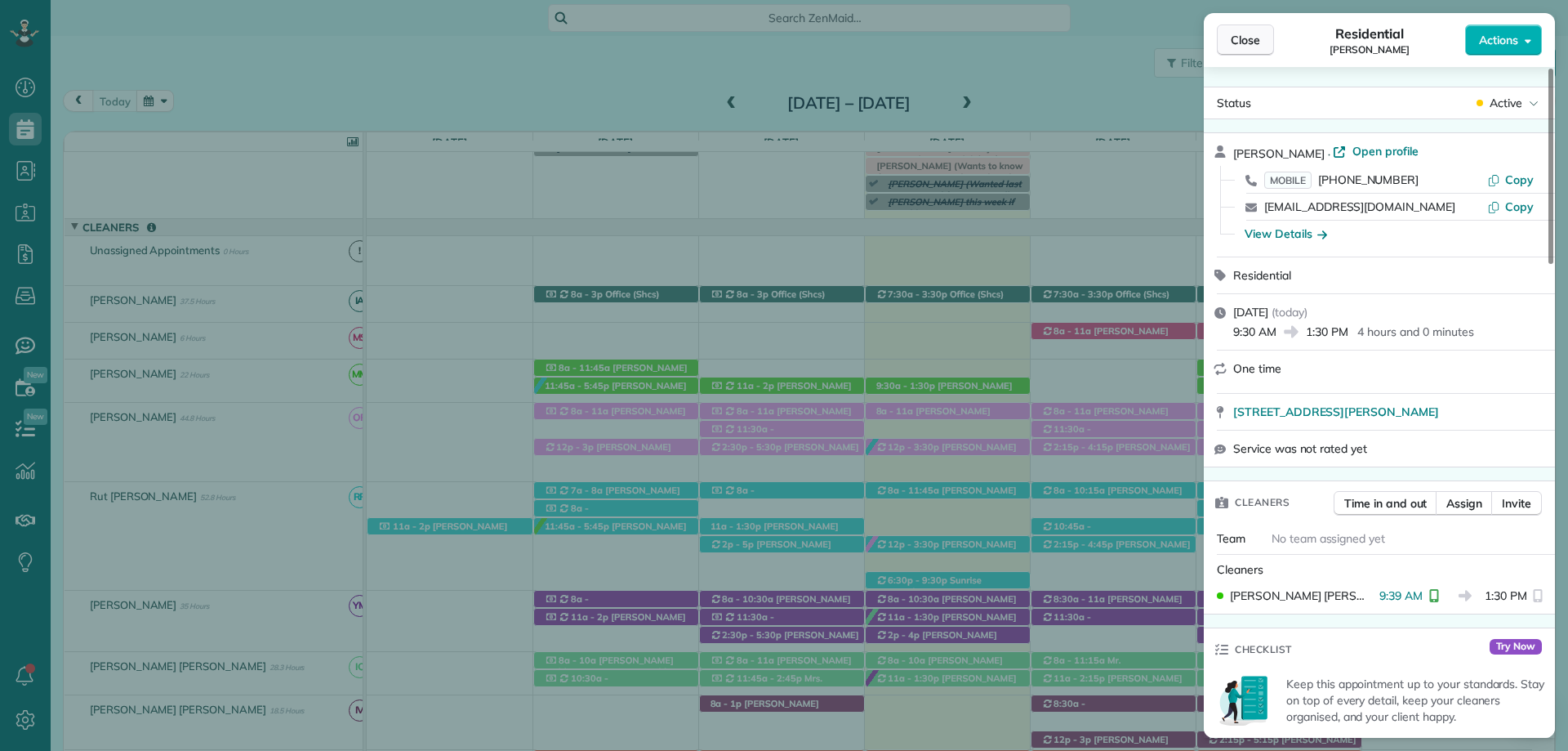
click at [1248, 27] on button "Close" at bounding box center [1245, 40] width 57 height 31
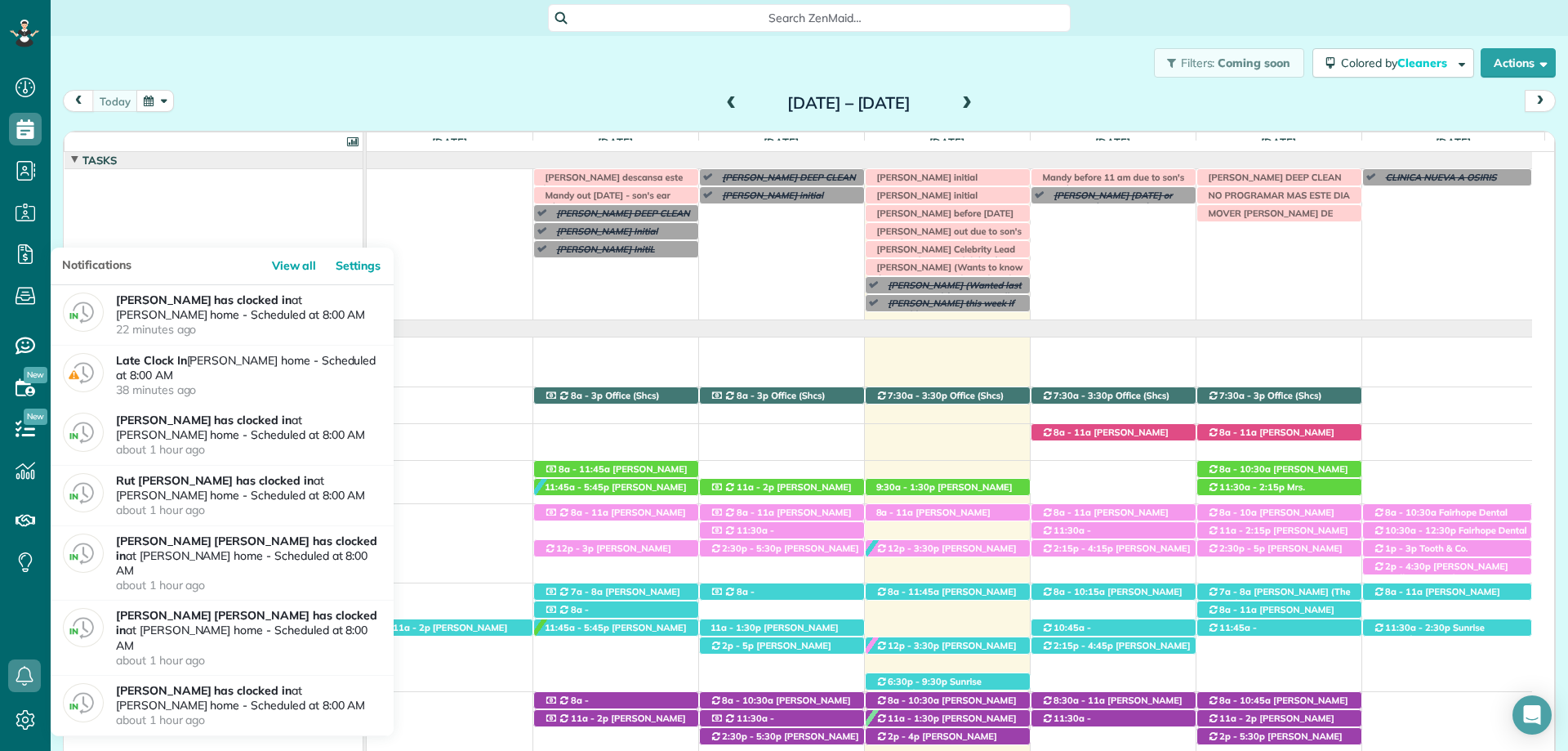
scroll to position [227, 0]
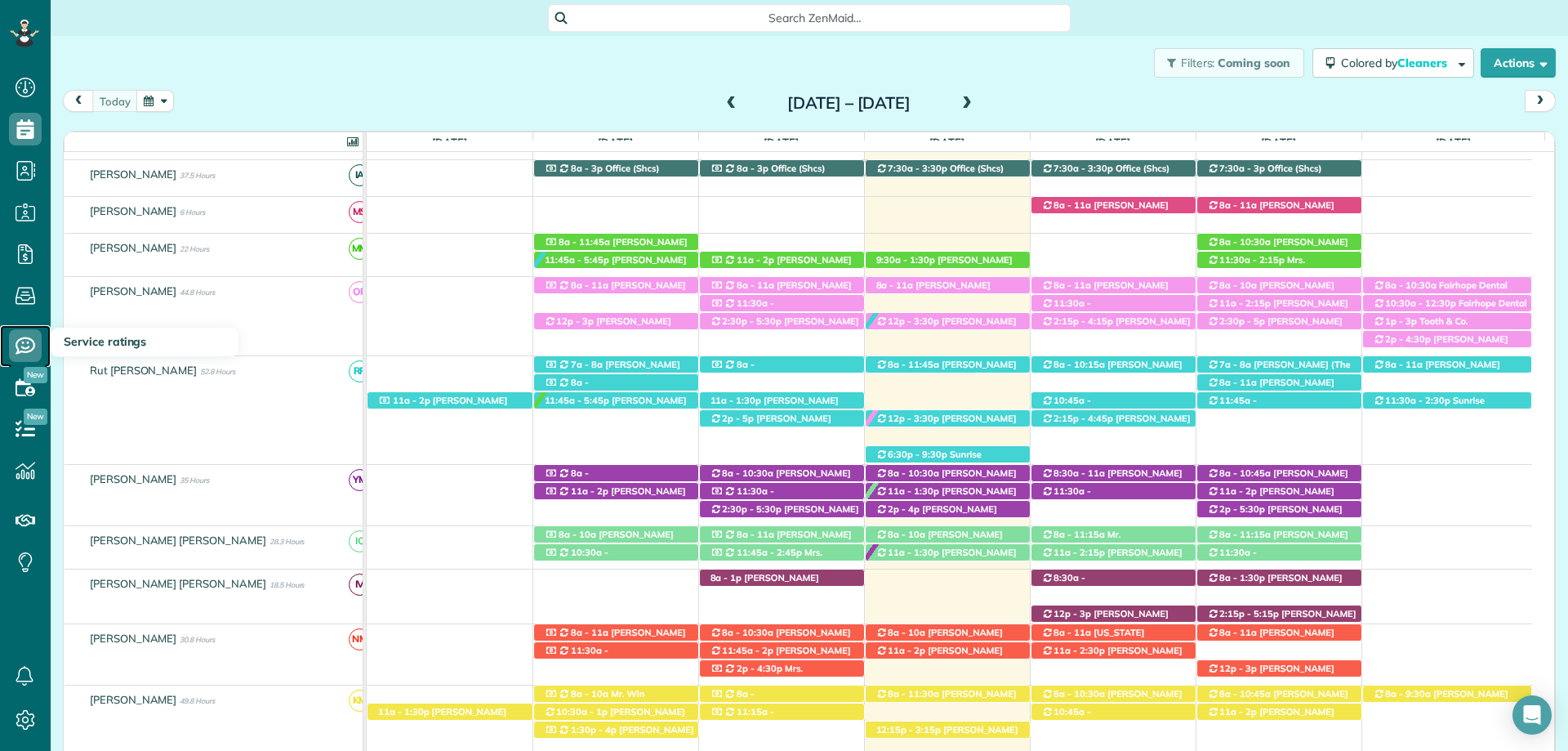
click at [25, 334] on icon at bounding box center [25, 345] width 32 height 32
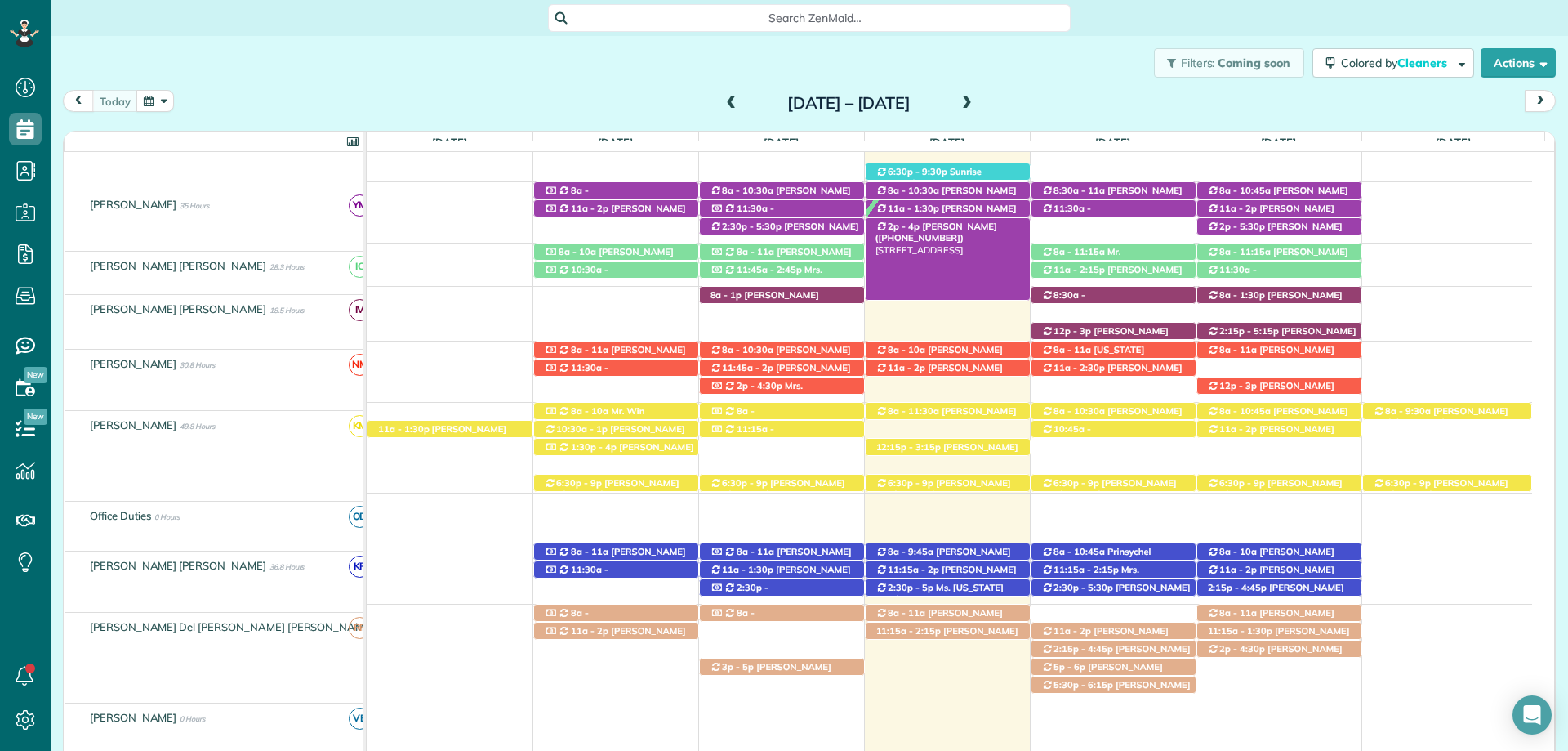
scroll to position [509, 0]
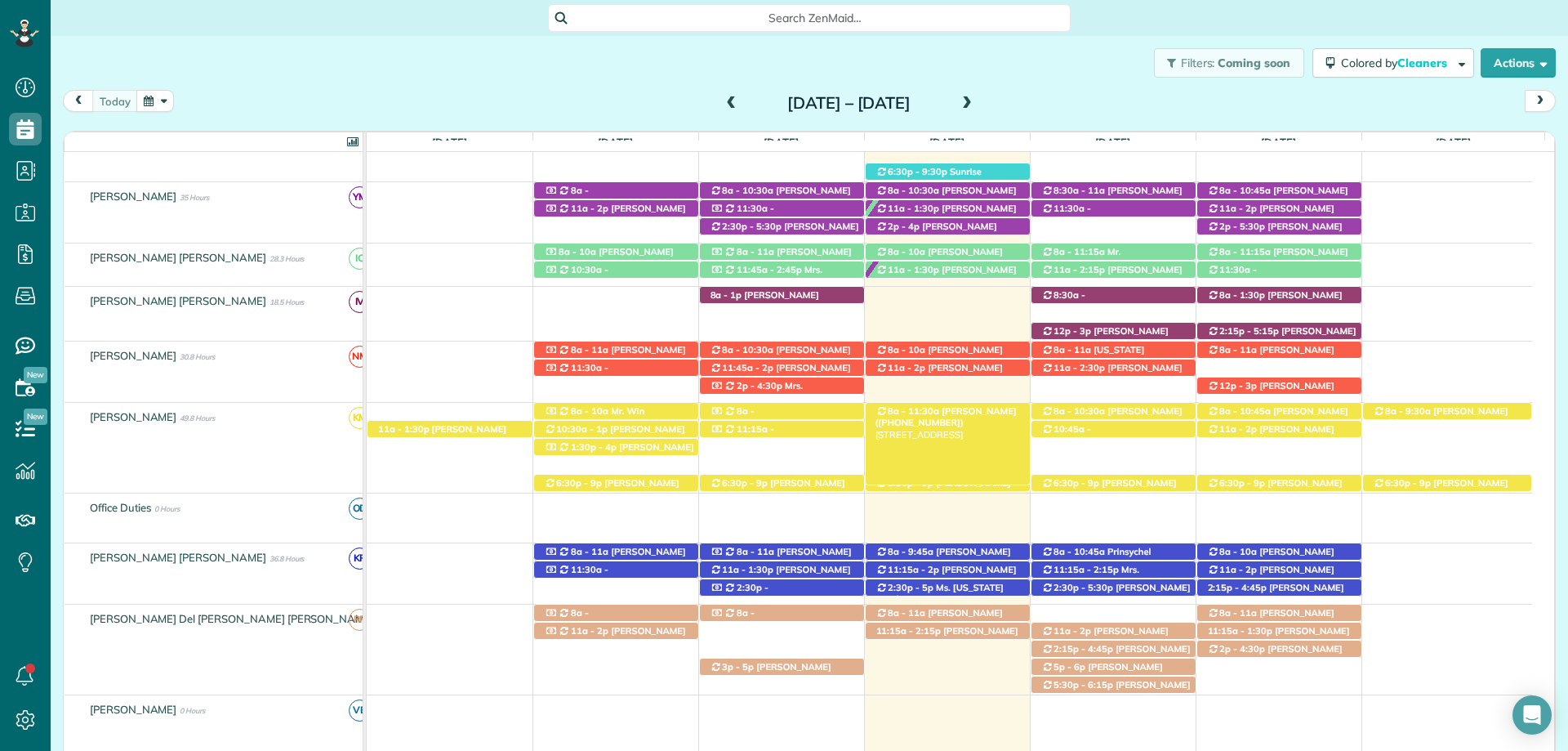
click at [946, 412] on span "[PERSON_NAME] ([PHONE_NUMBER])" at bounding box center [946, 416] width 141 height 23
